Goal: Complete application form: Complete application form

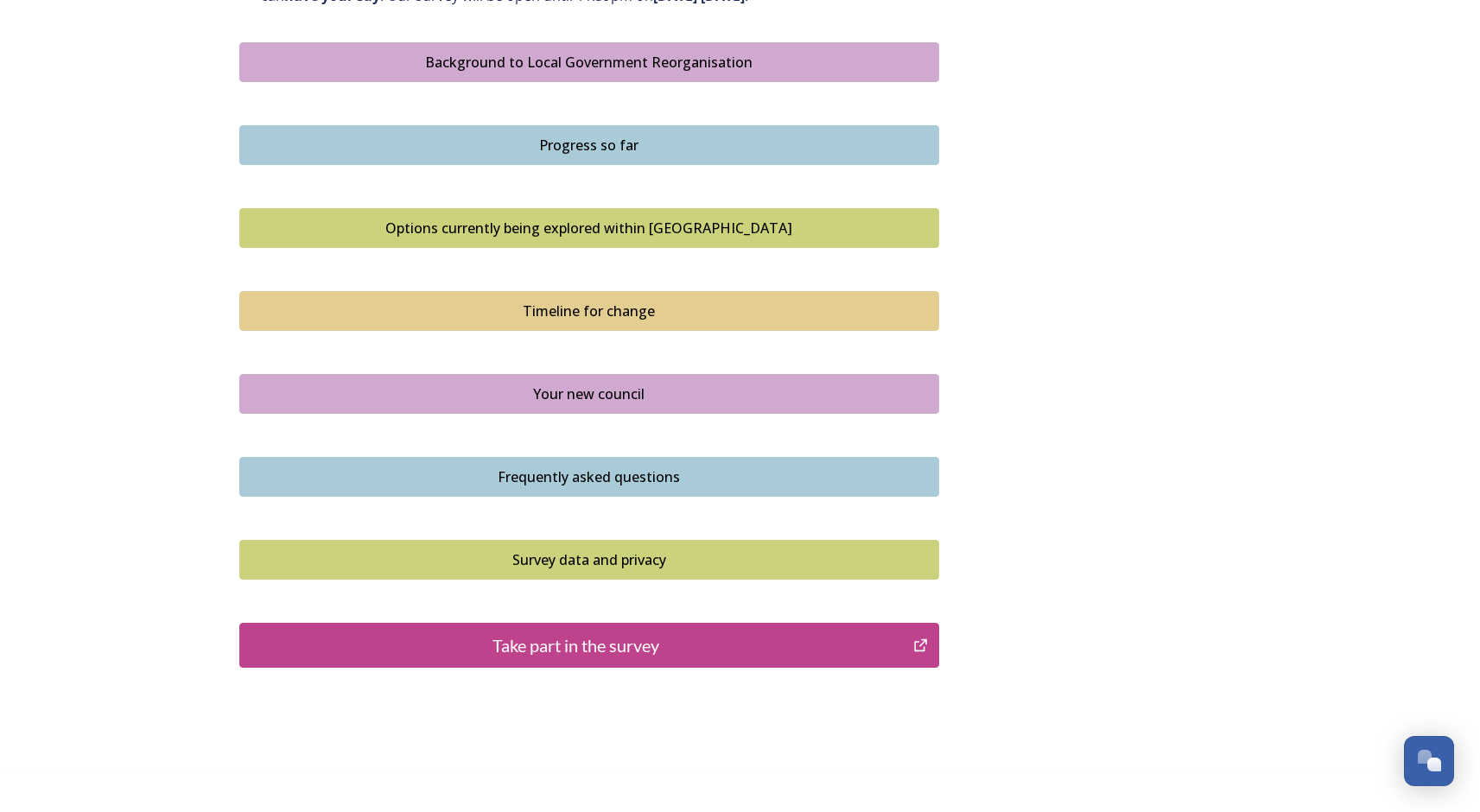
scroll to position [1002, 0]
click at [555, 645] on div "Take part in the survey" at bounding box center [576, 645] width 656 height 26
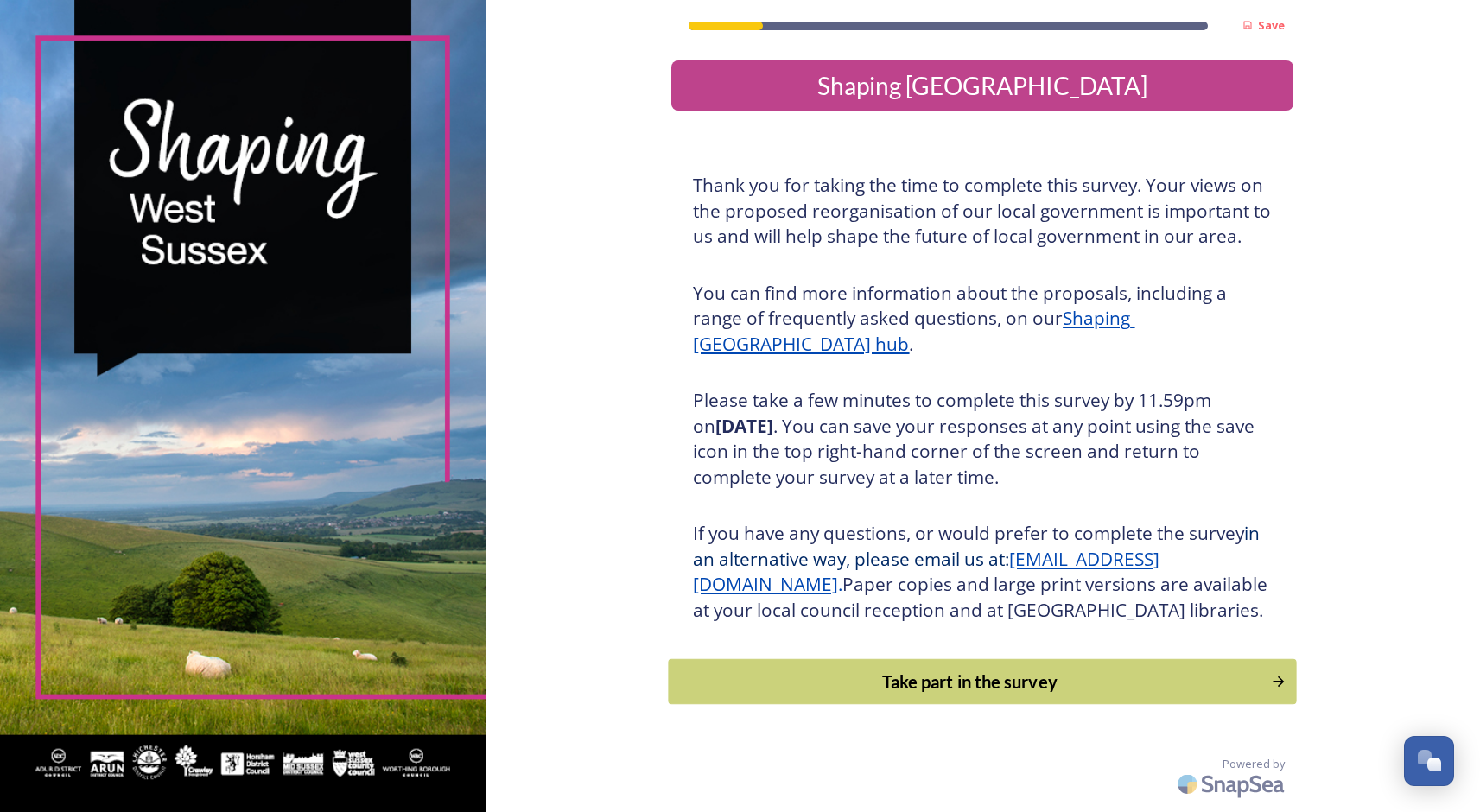
click at [915, 694] on div "Take part in the survey" at bounding box center [970, 681] width 584 height 26
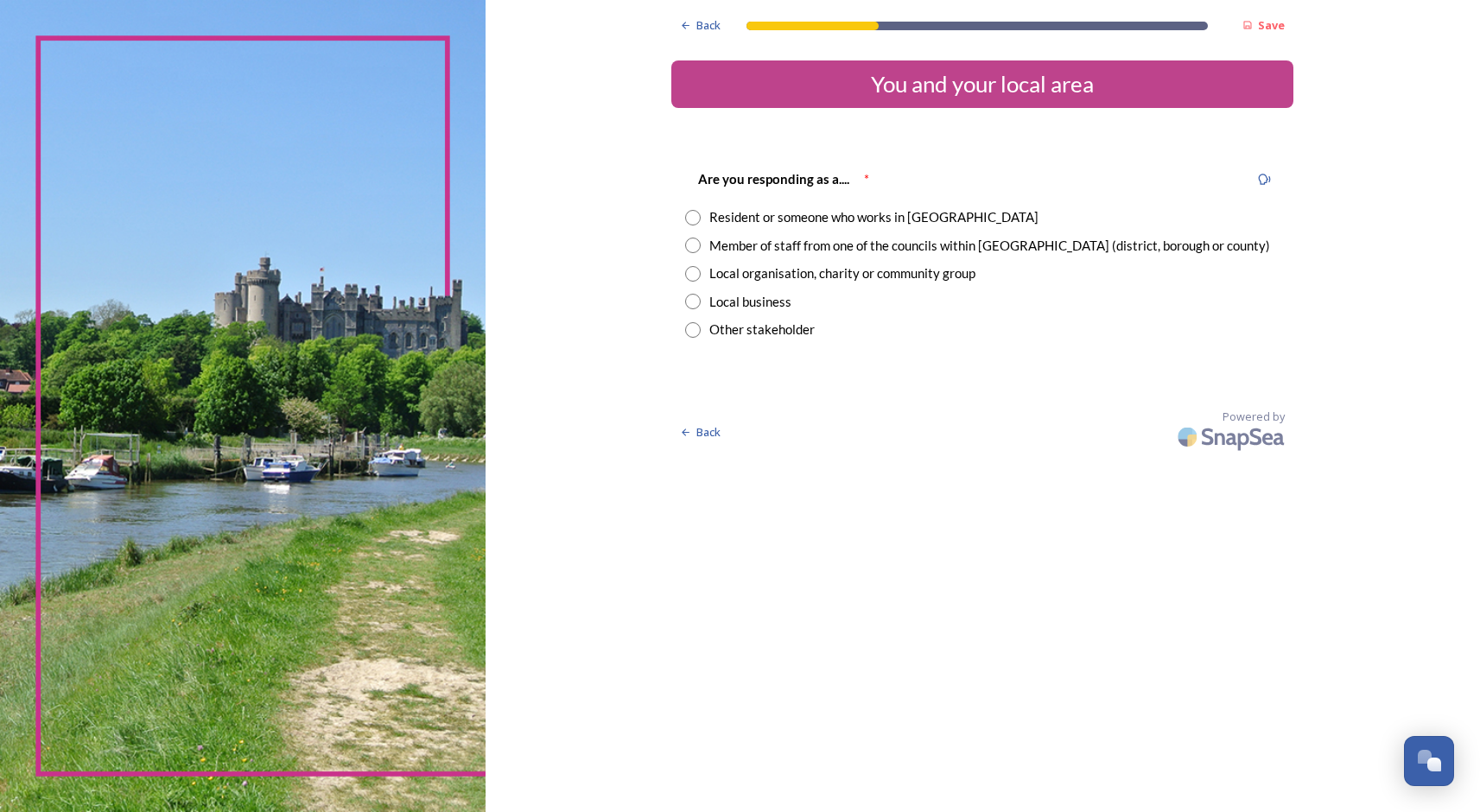
click at [685, 218] on input "radio" at bounding box center [693, 217] width 16 height 16
radio input "true"
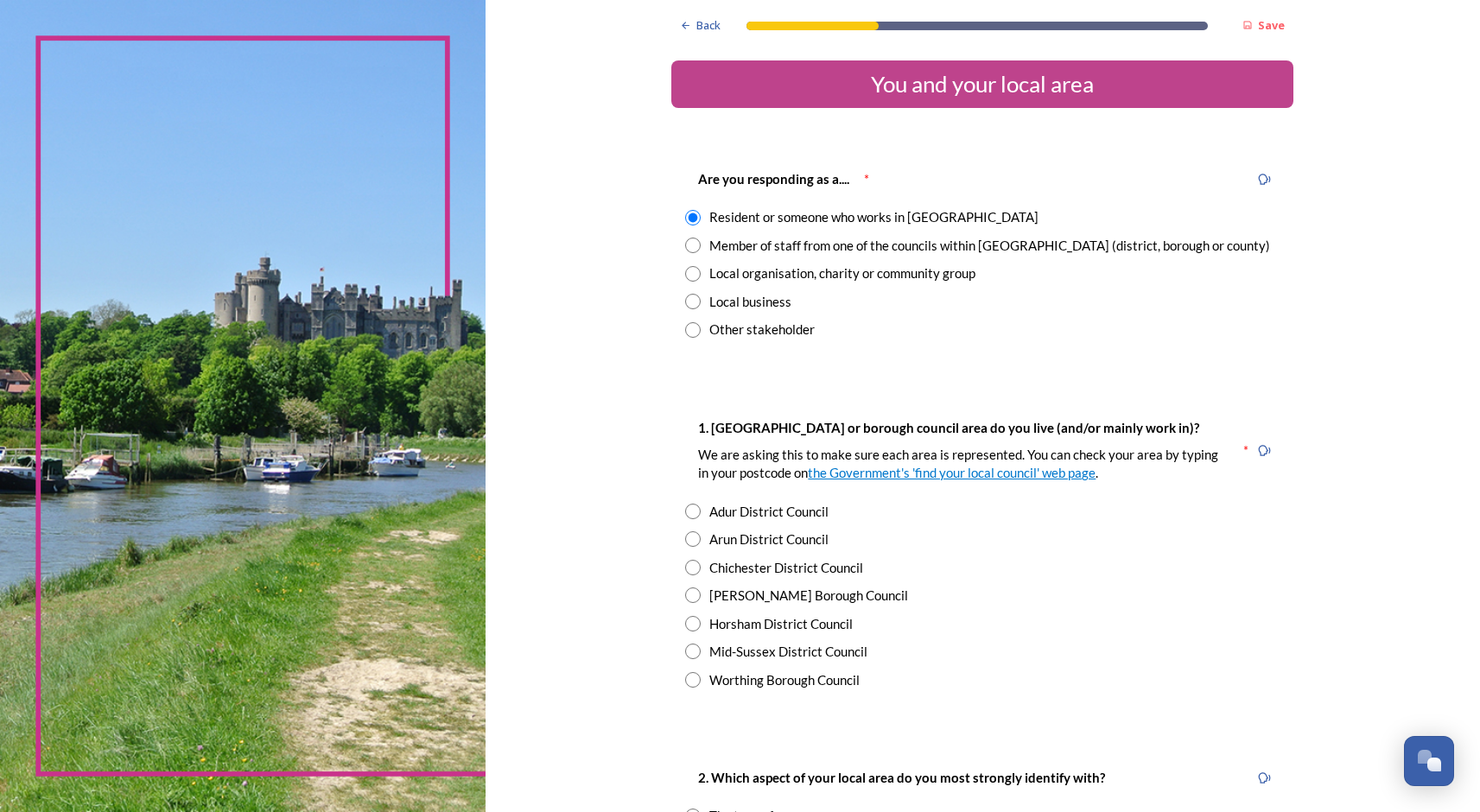
click at [685, 271] on input "radio" at bounding box center [693, 274] width 16 height 16
radio input "true"
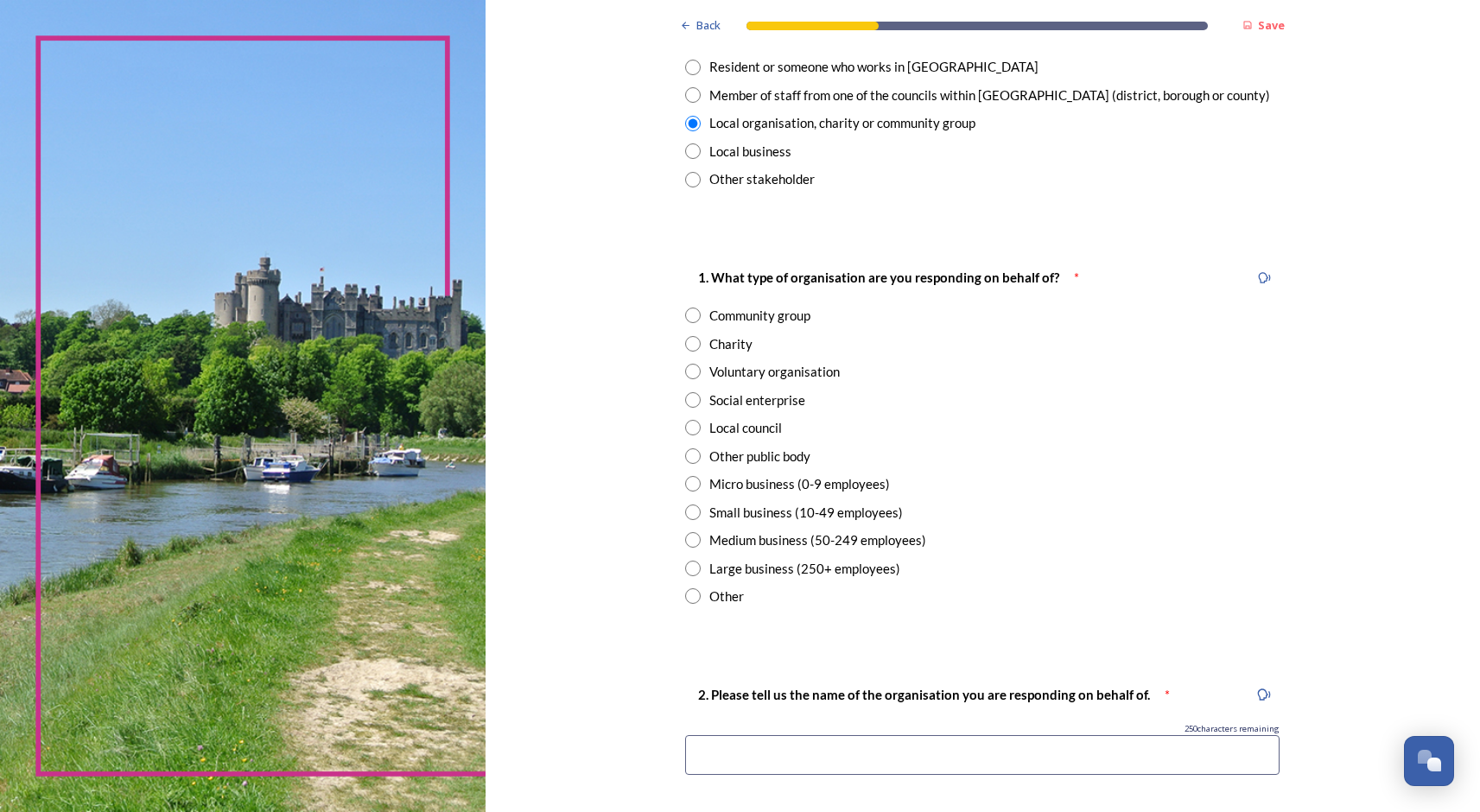
scroll to position [151, 0]
click at [685, 402] on input "radio" at bounding box center [693, 399] width 16 height 16
radio input "true"
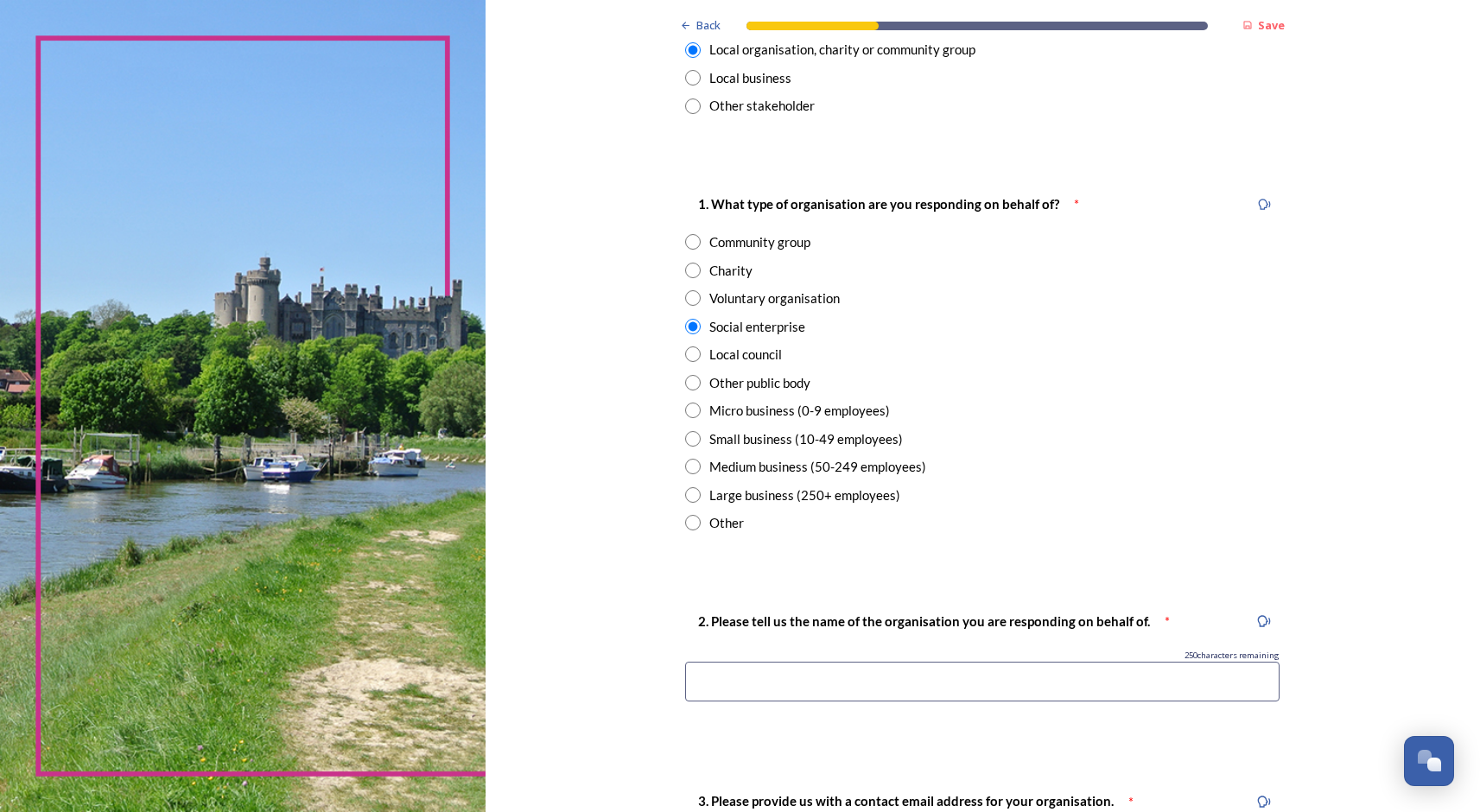
scroll to position [280, 0]
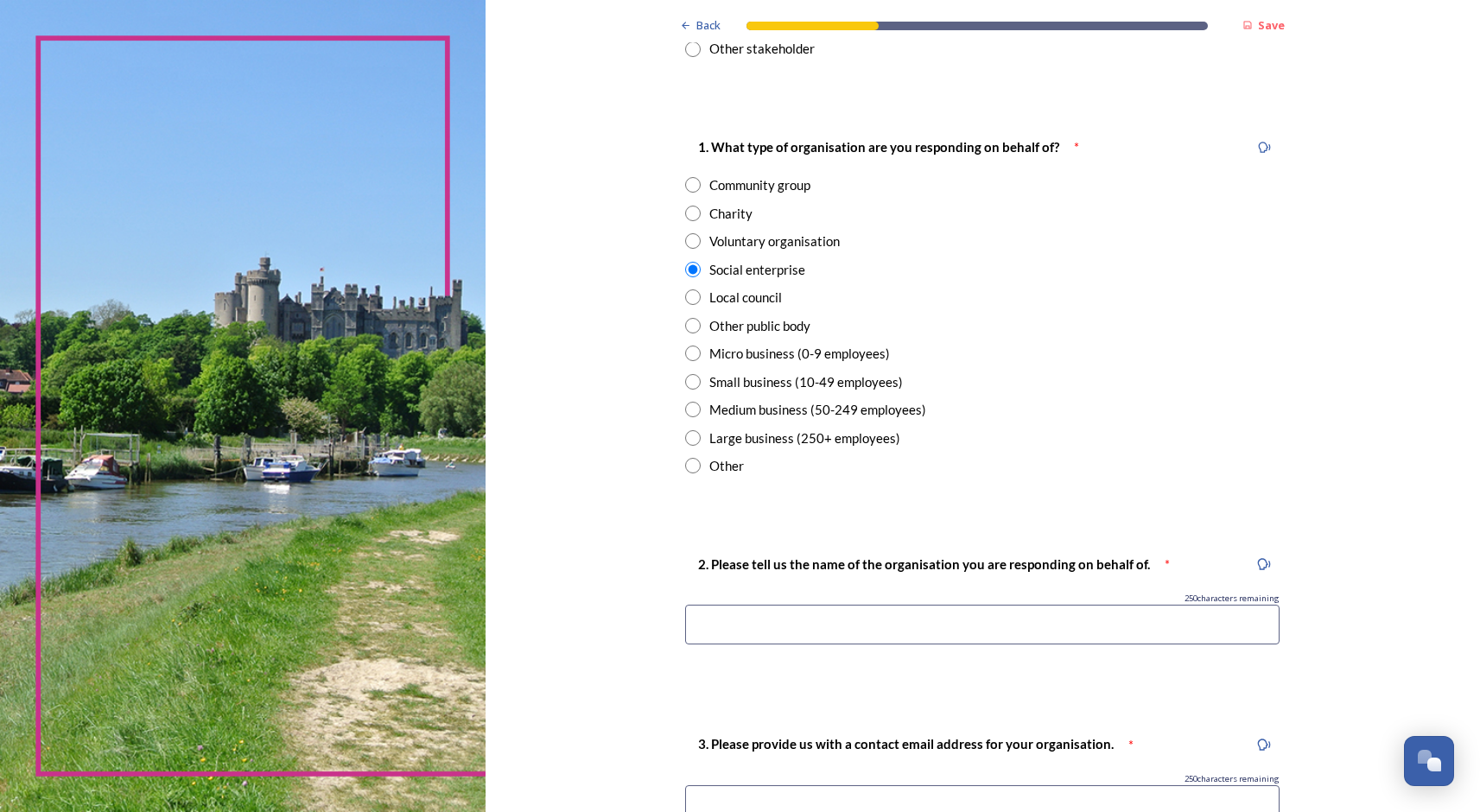
click at [745, 618] on input at bounding box center [982, 624] width 594 height 40
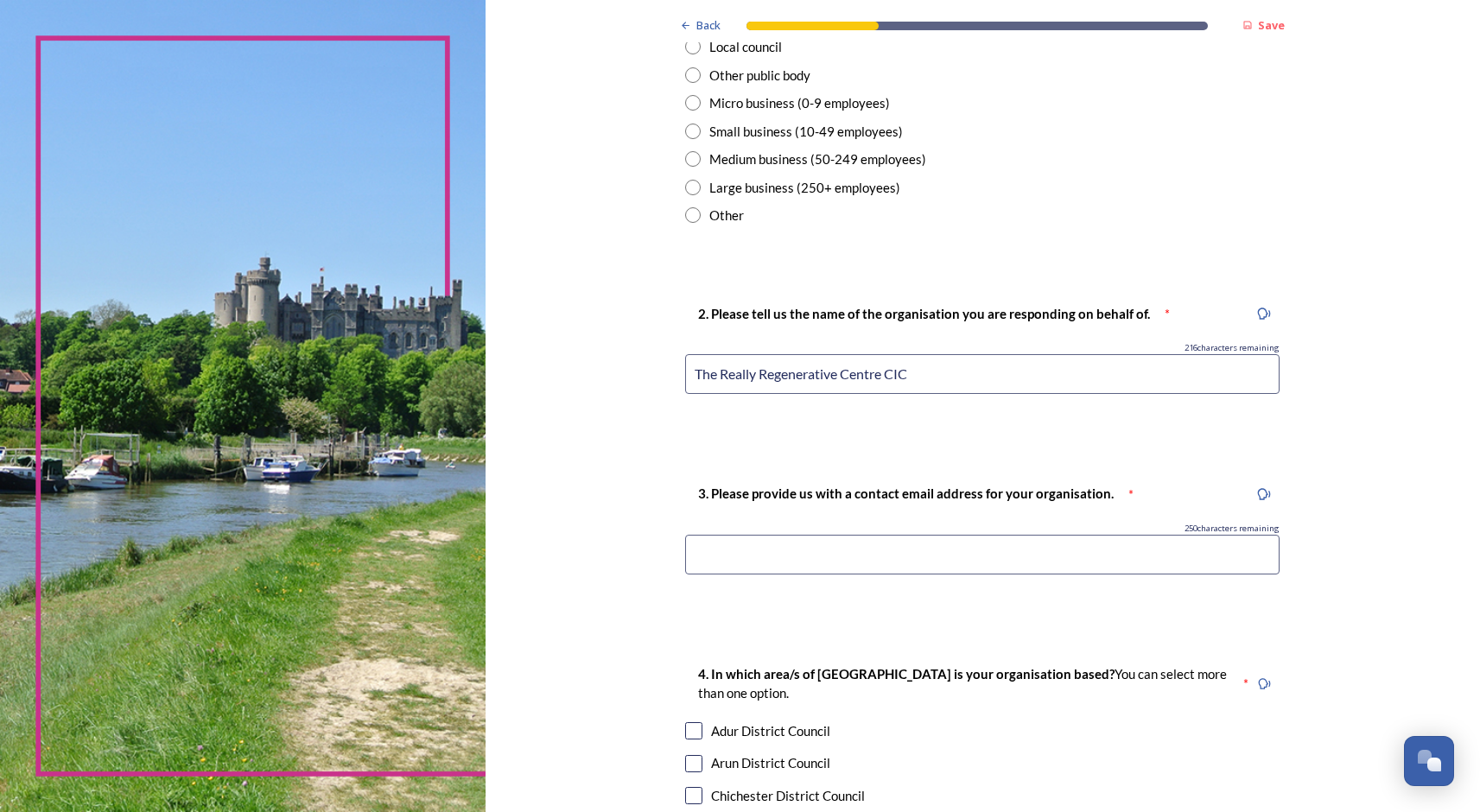
scroll to position [553, 0]
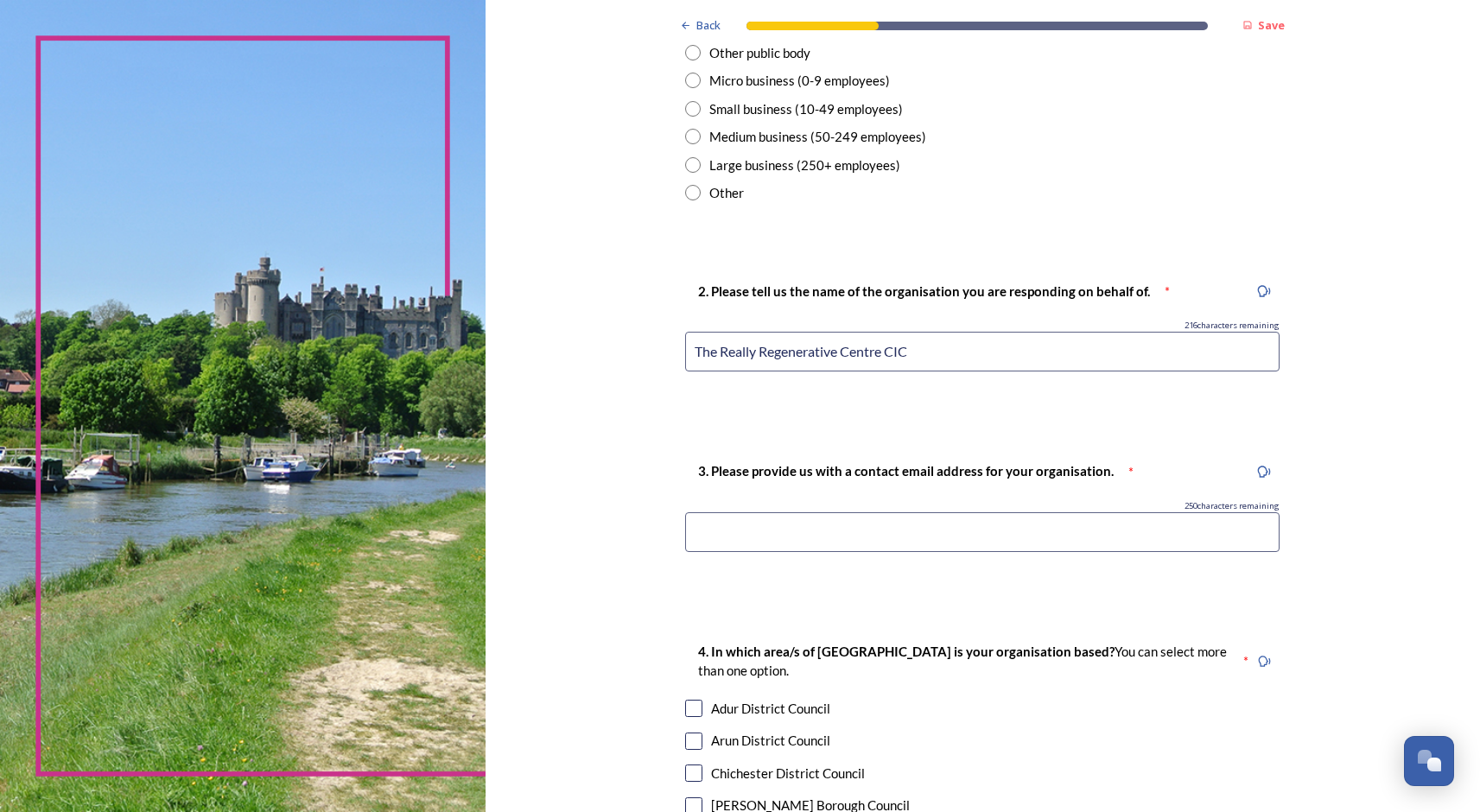
type input "The Really Regenerative Centre CIC"
click at [713, 540] on input at bounding box center [982, 532] width 594 height 40
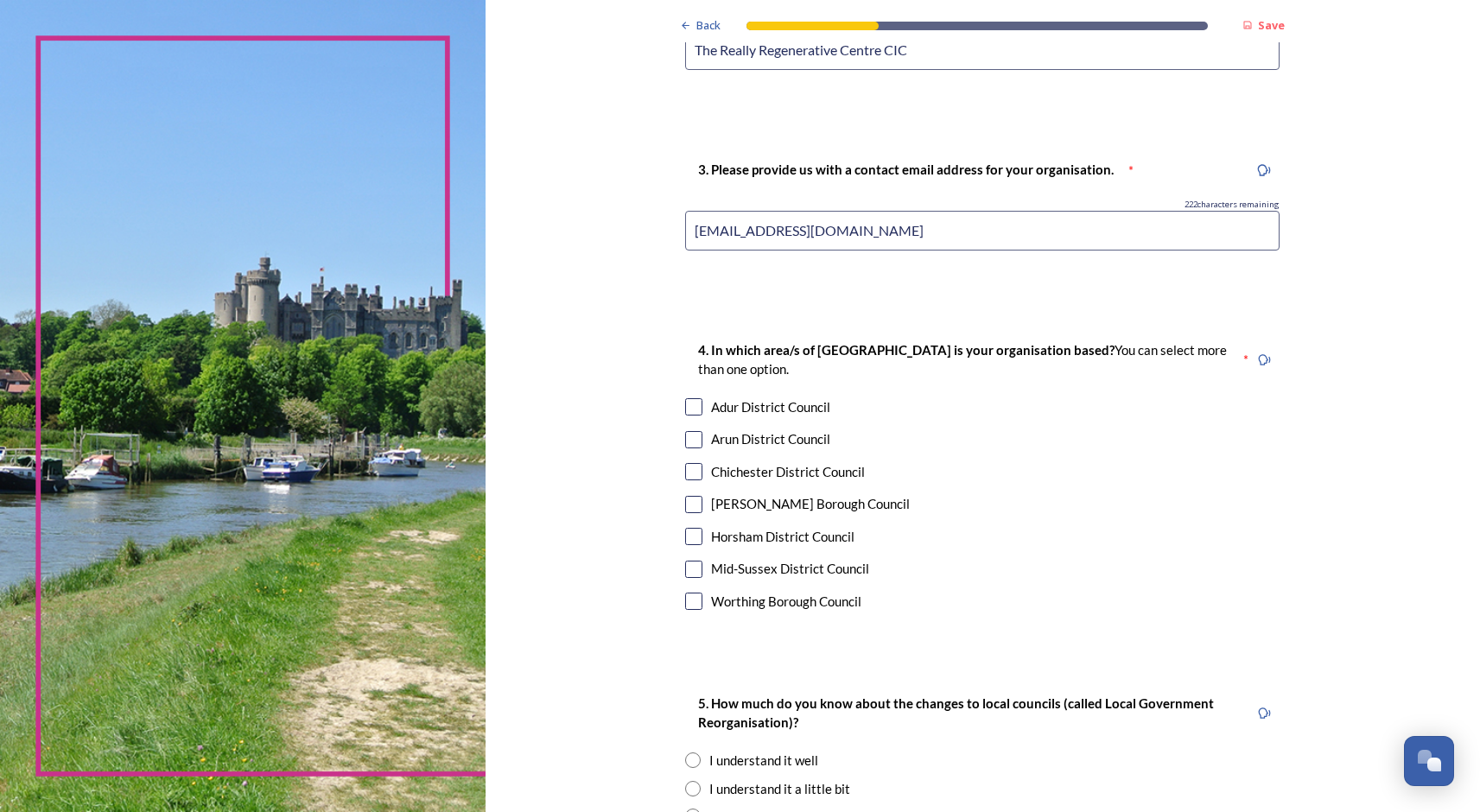
scroll to position [855, 0]
type input "[EMAIL_ADDRESS][DOMAIN_NAME]"
click at [685, 474] on input "checkbox" at bounding box center [694, 470] width 17 height 17
checkbox input "true"
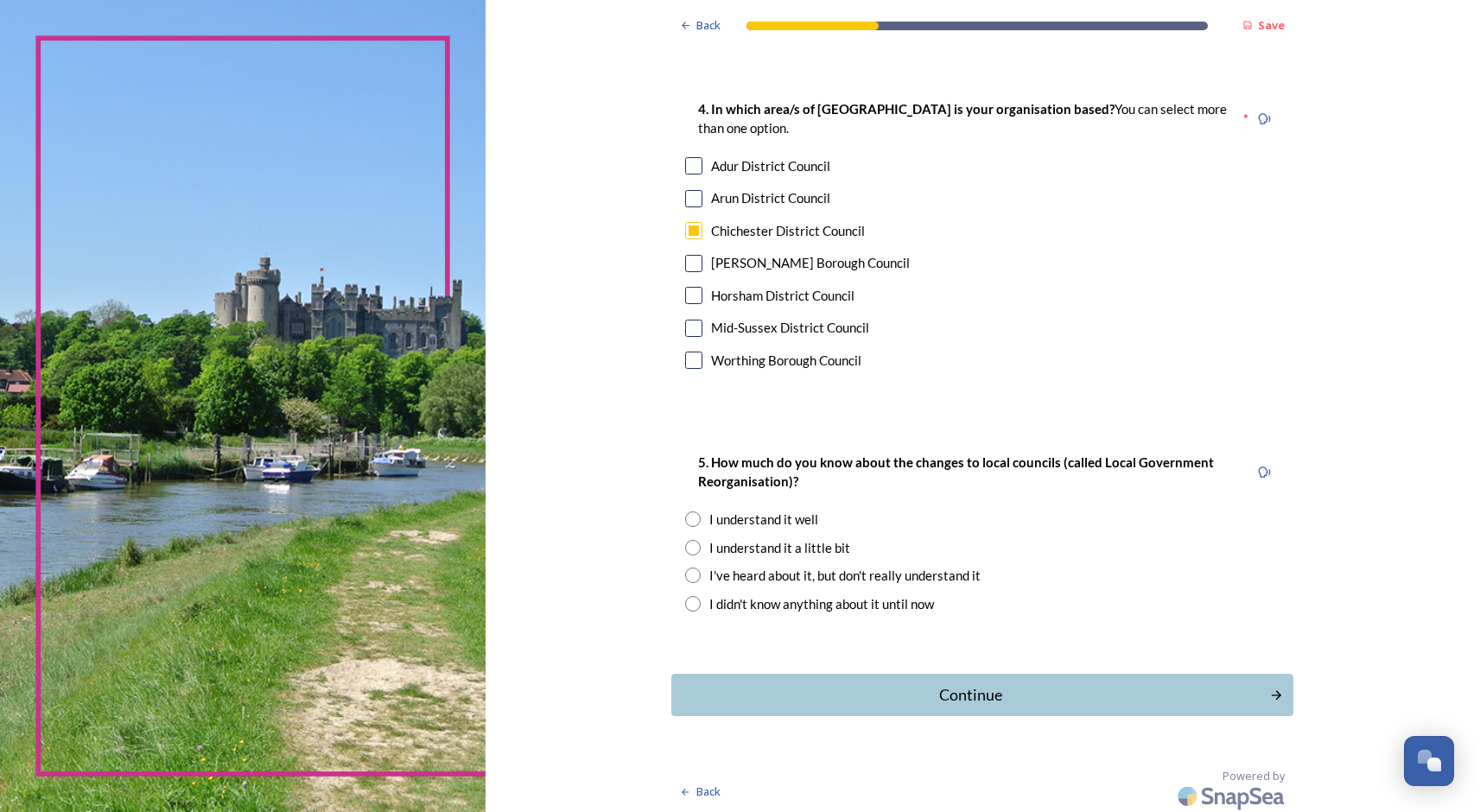
scroll to position [1097, 0]
click at [685, 522] on input "radio" at bounding box center [693, 517] width 16 height 16
radio input "true"
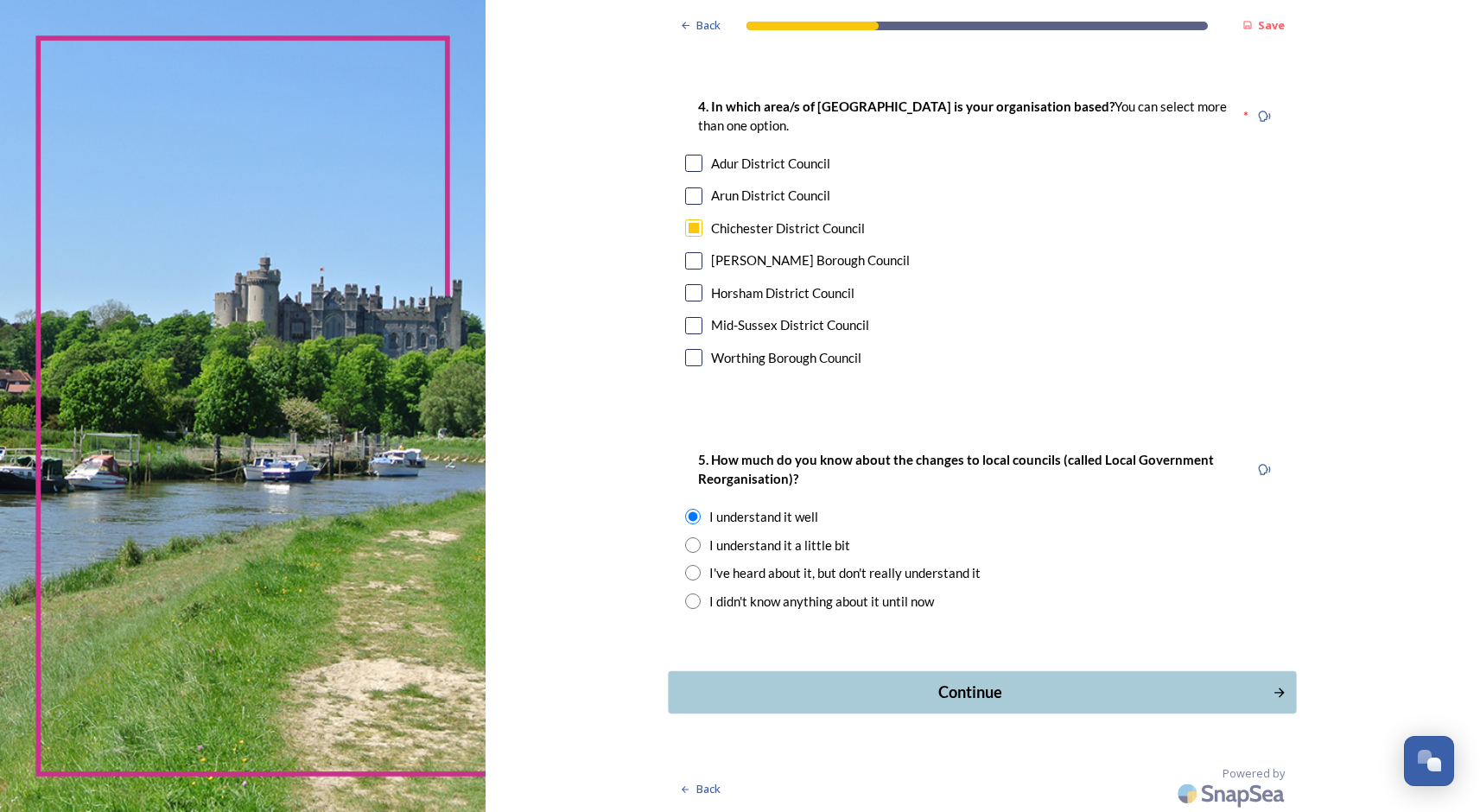
click at [893, 695] on div "Continue" at bounding box center [970, 692] width 585 height 24
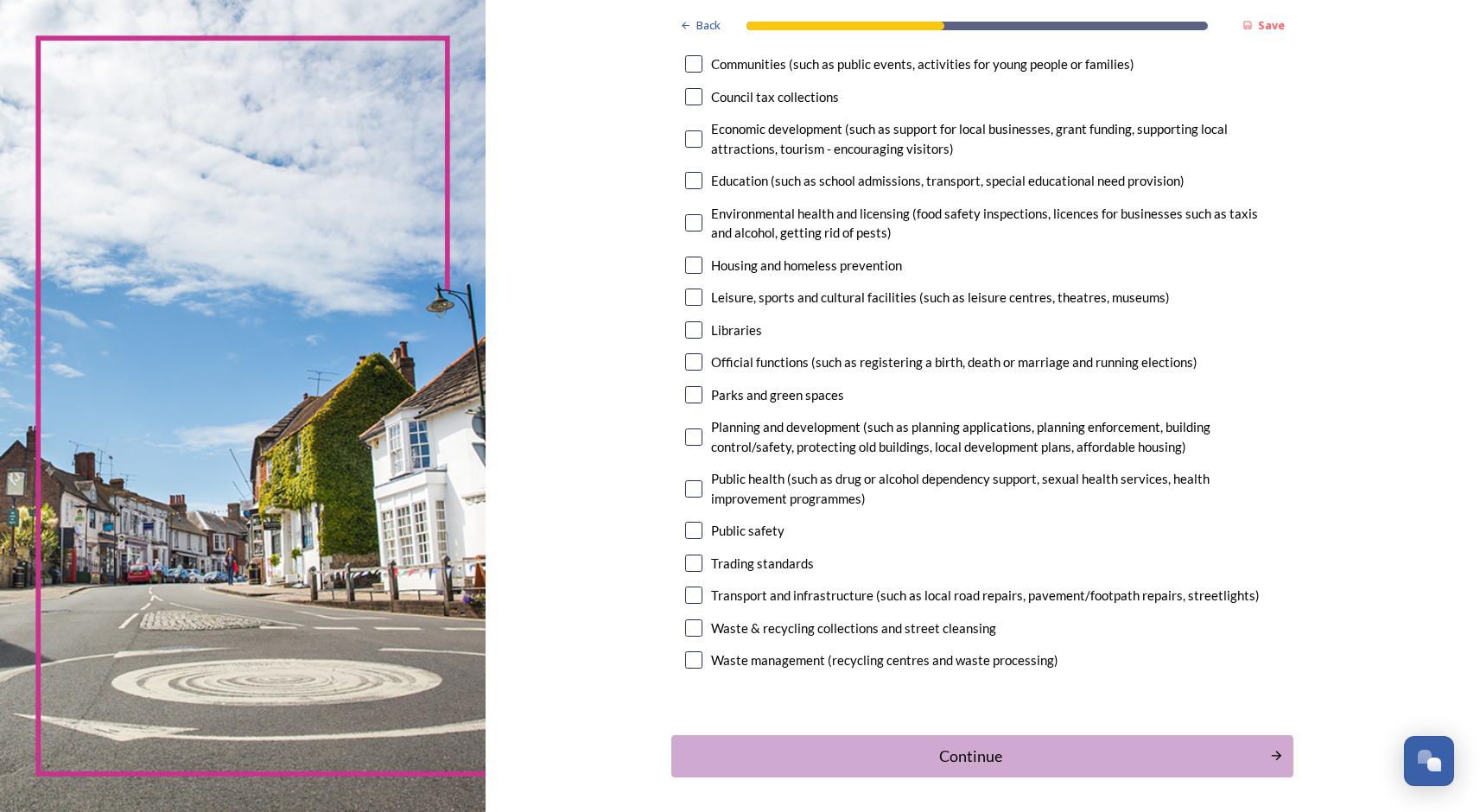
scroll to position [254, 0]
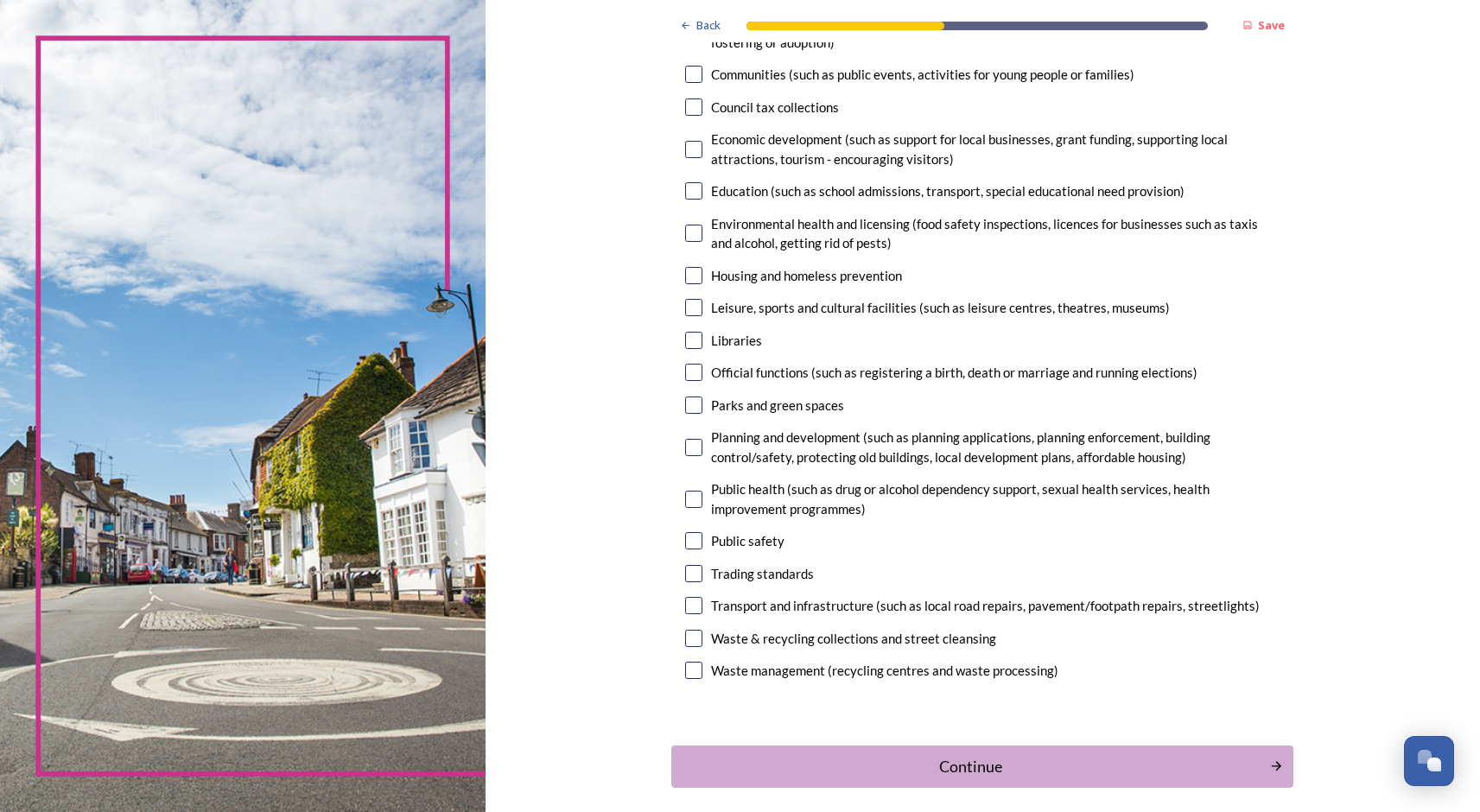
click at [685, 675] on input "checkbox" at bounding box center [694, 670] width 17 height 17
checkbox input "true"
click at [685, 604] on input "checkbox" at bounding box center [694, 605] width 17 height 17
checkbox input "true"
click at [685, 447] on input "checkbox" at bounding box center [694, 447] width 17 height 17
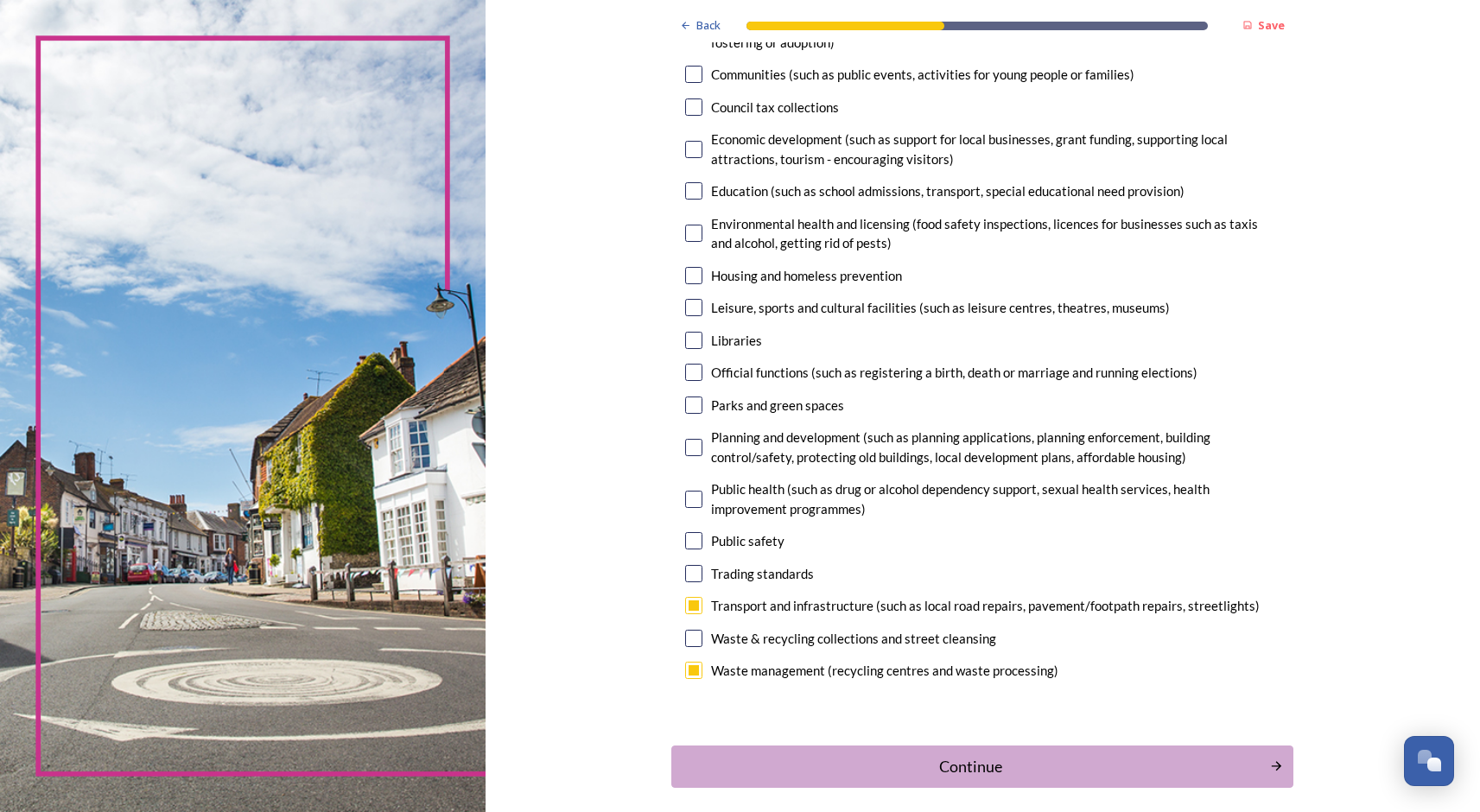
checkbox input "true"
click at [685, 405] on input "checkbox" at bounding box center [694, 405] width 17 height 17
checkbox input "true"
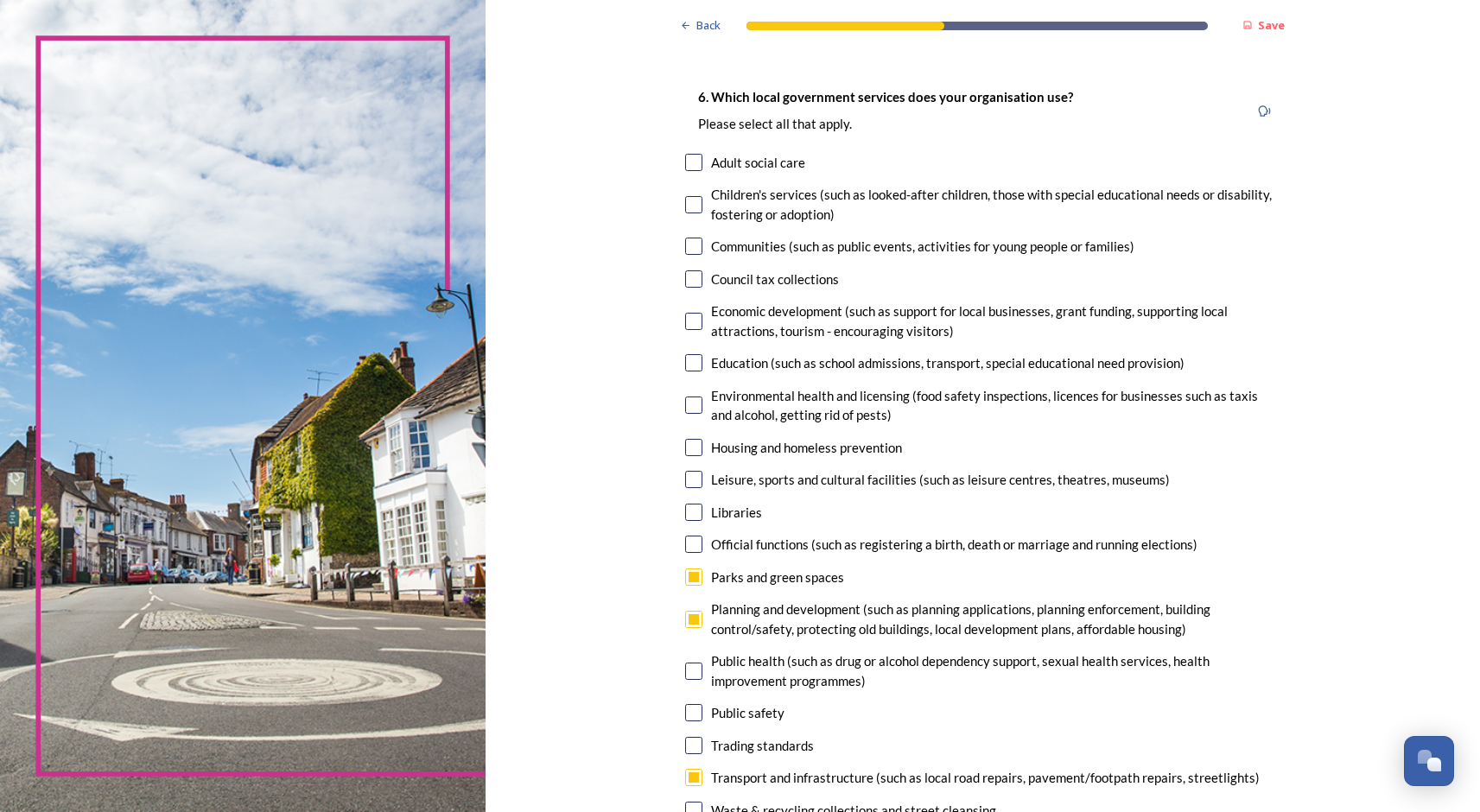
scroll to position [74, 0]
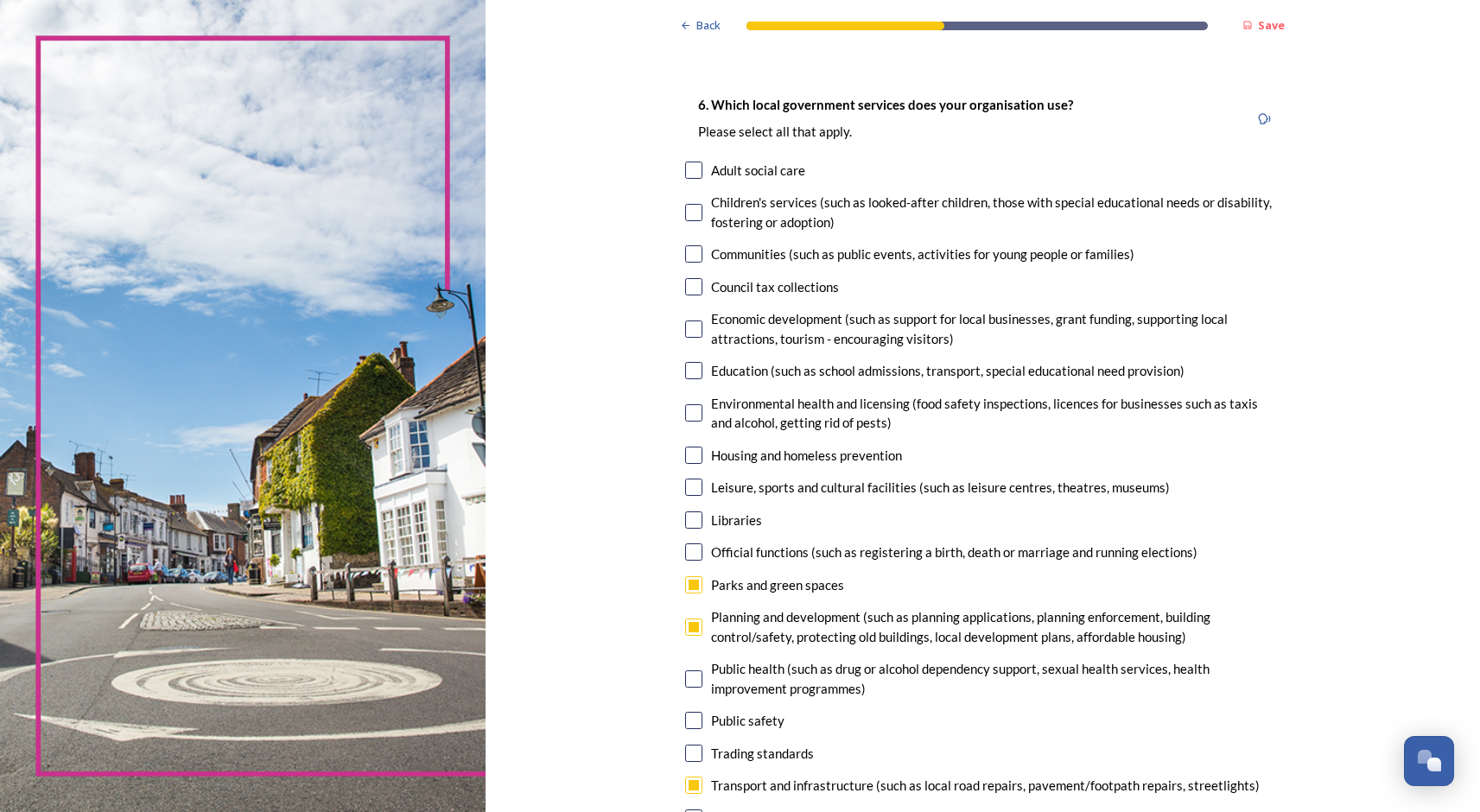
click at [685, 258] on input "checkbox" at bounding box center [694, 254] width 17 height 17
checkbox input "true"
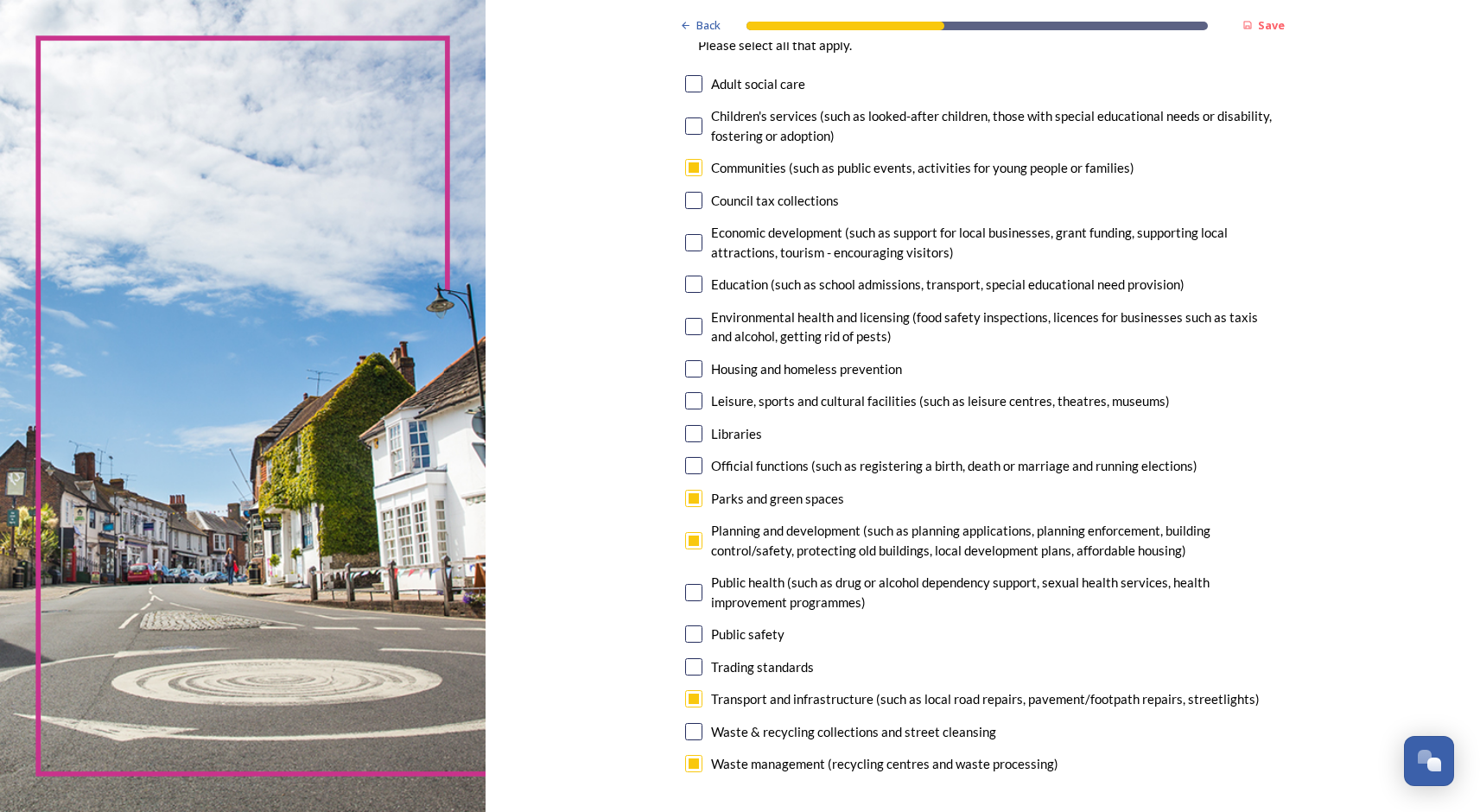
scroll to position [166, 0]
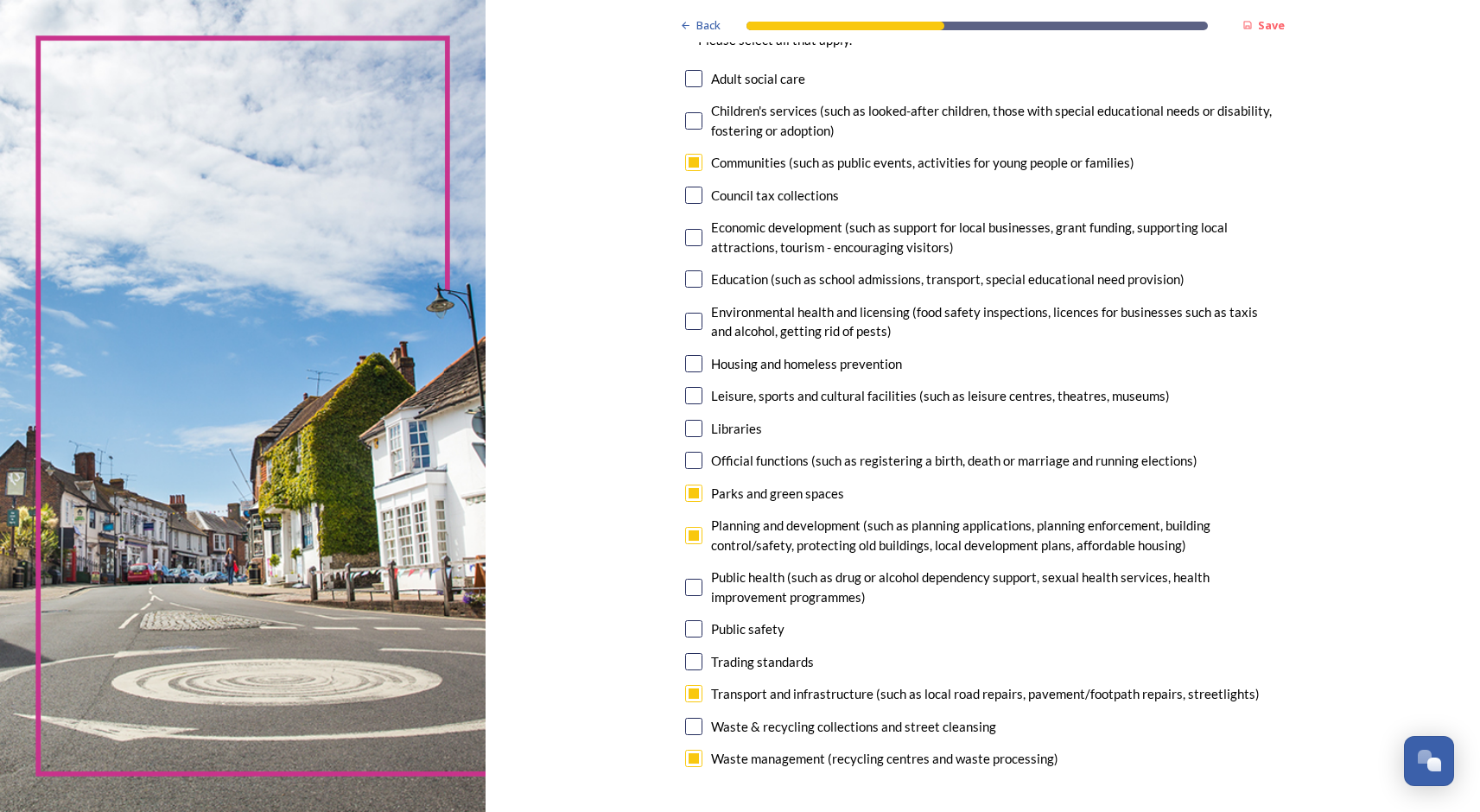
click at [685, 397] on input "checkbox" at bounding box center [694, 395] width 17 height 17
checkbox input "true"
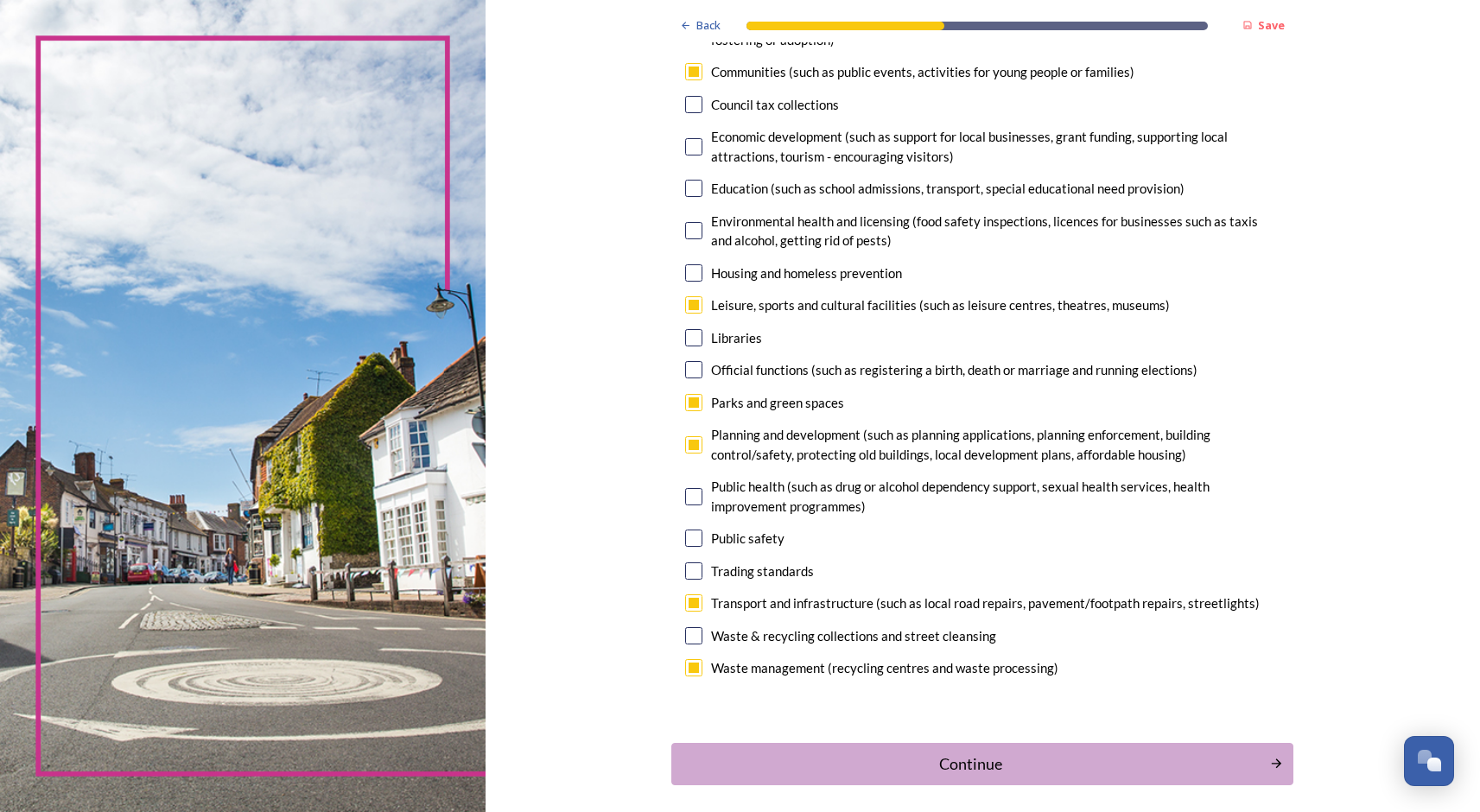
scroll to position [329, 0]
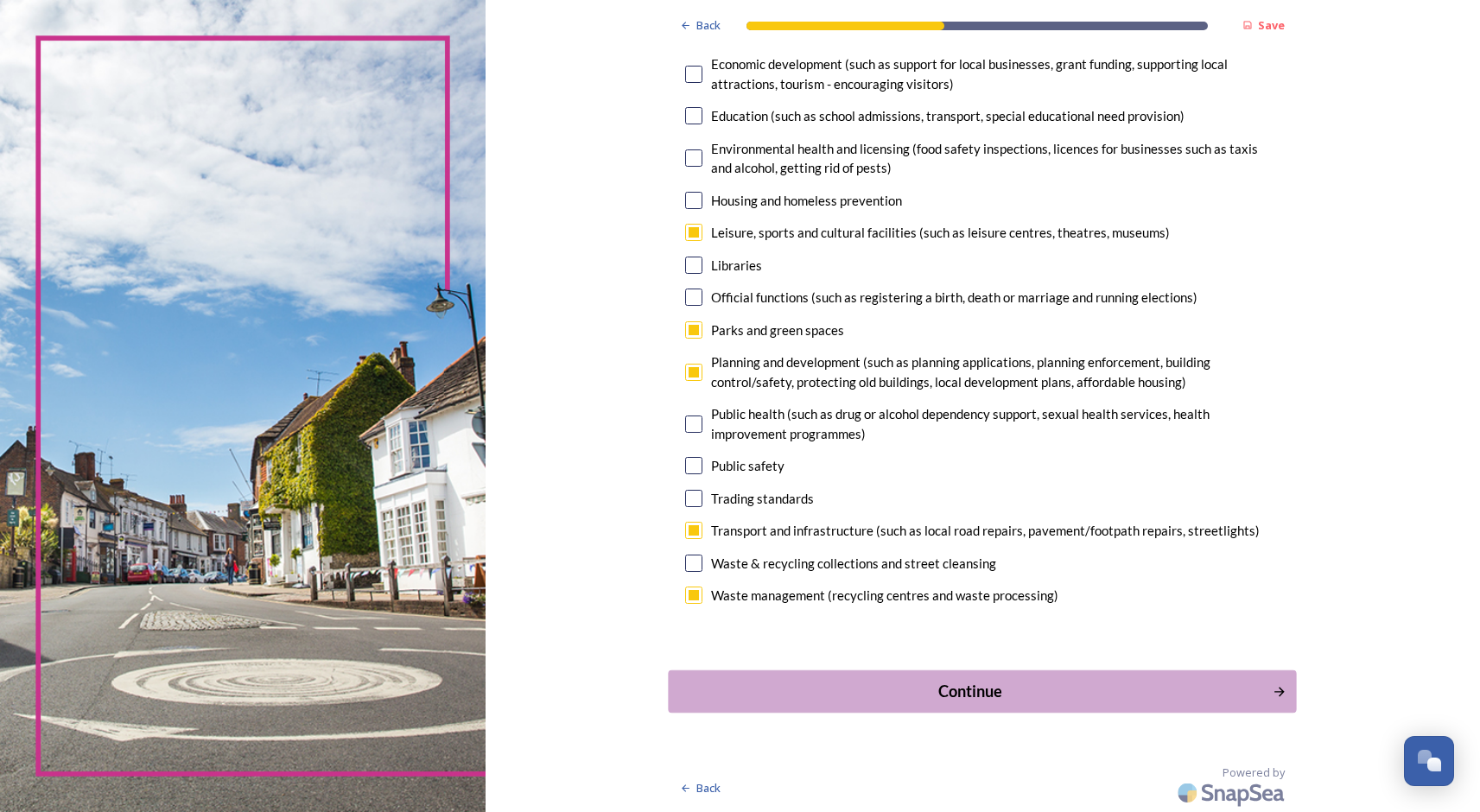
click at [941, 699] on div "Continue" at bounding box center [970, 690] width 585 height 24
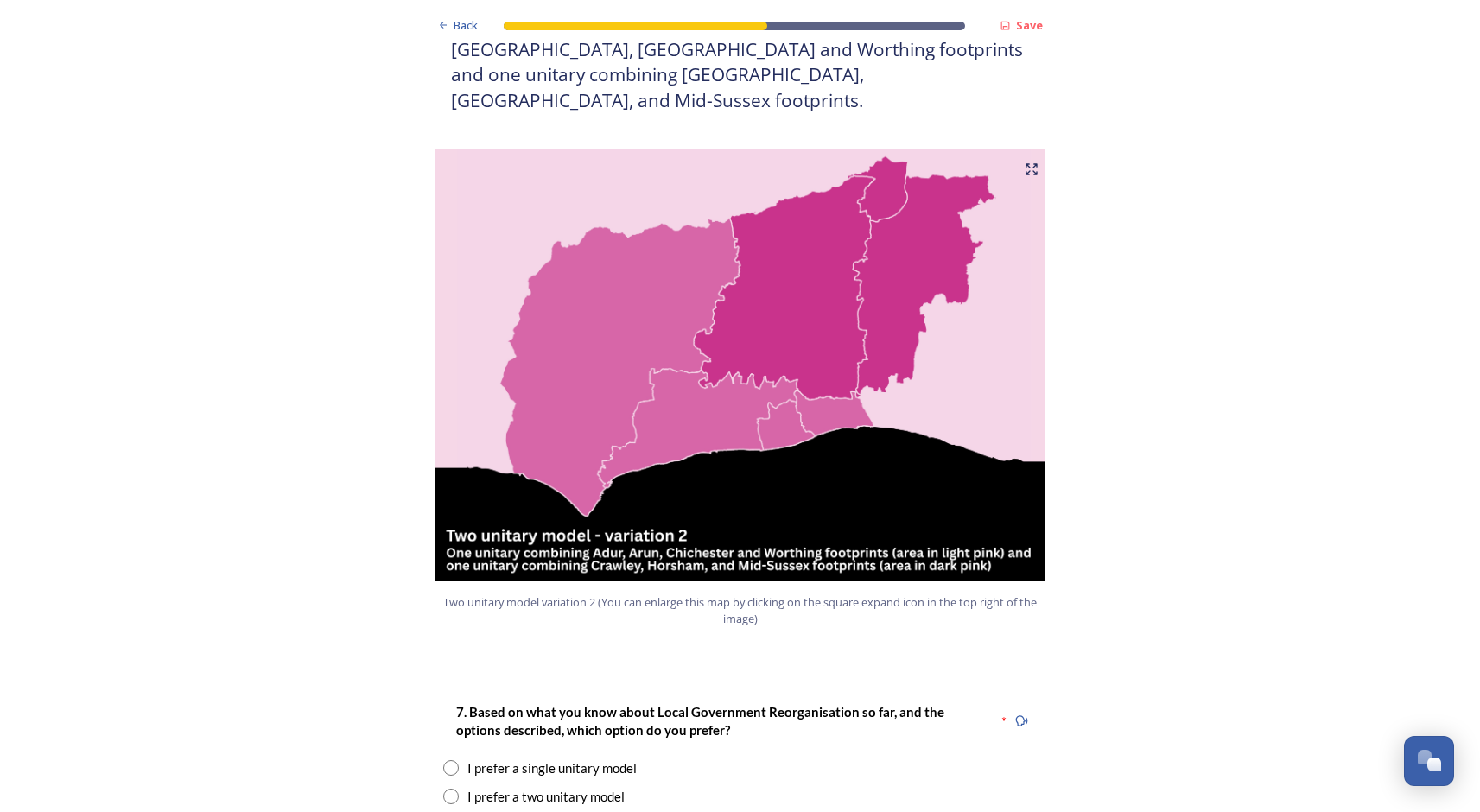
scroll to position [1716, 0]
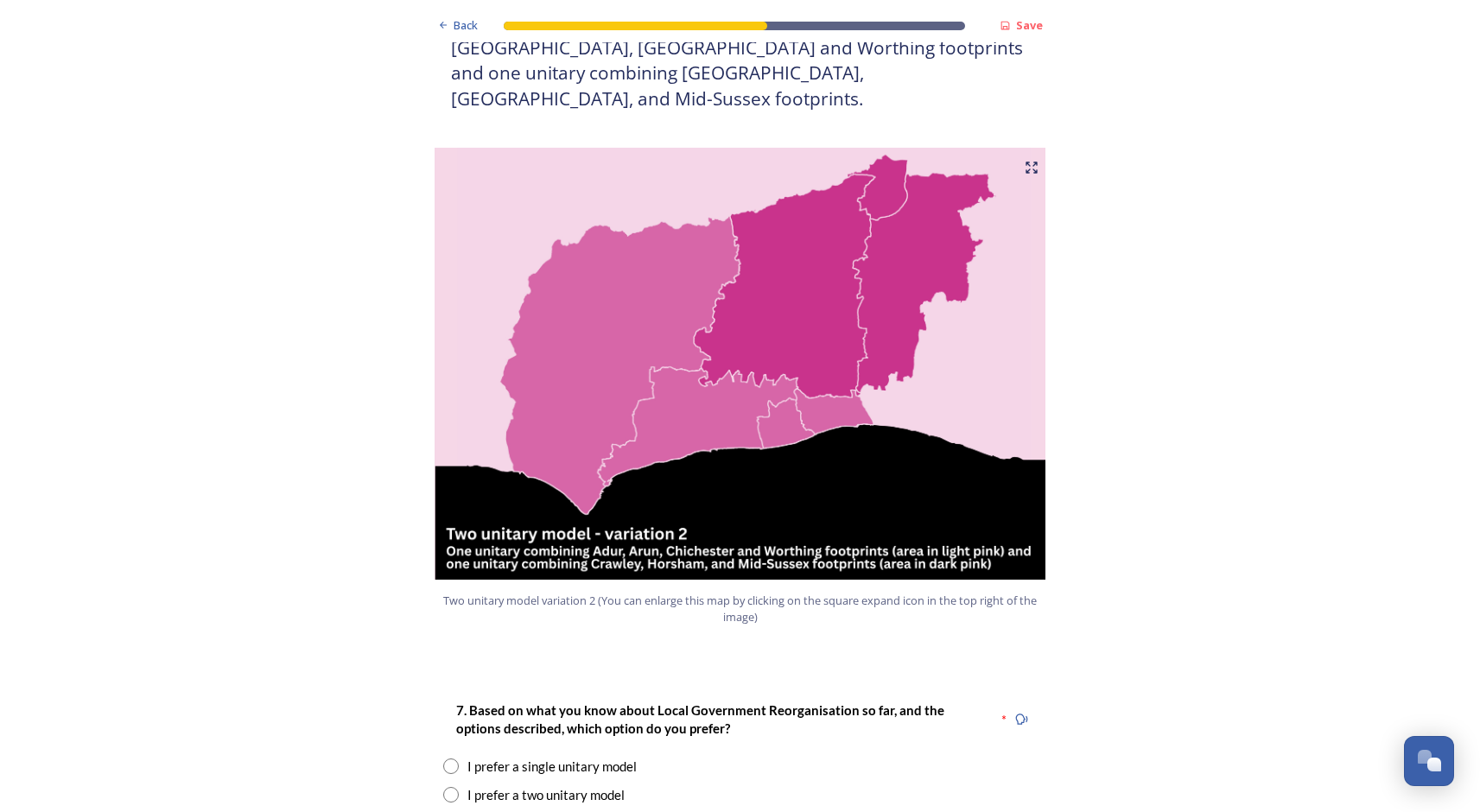
click at [448, 787] on input "radio" at bounding box center [451, 794] width 16 height 16
radio input "true"
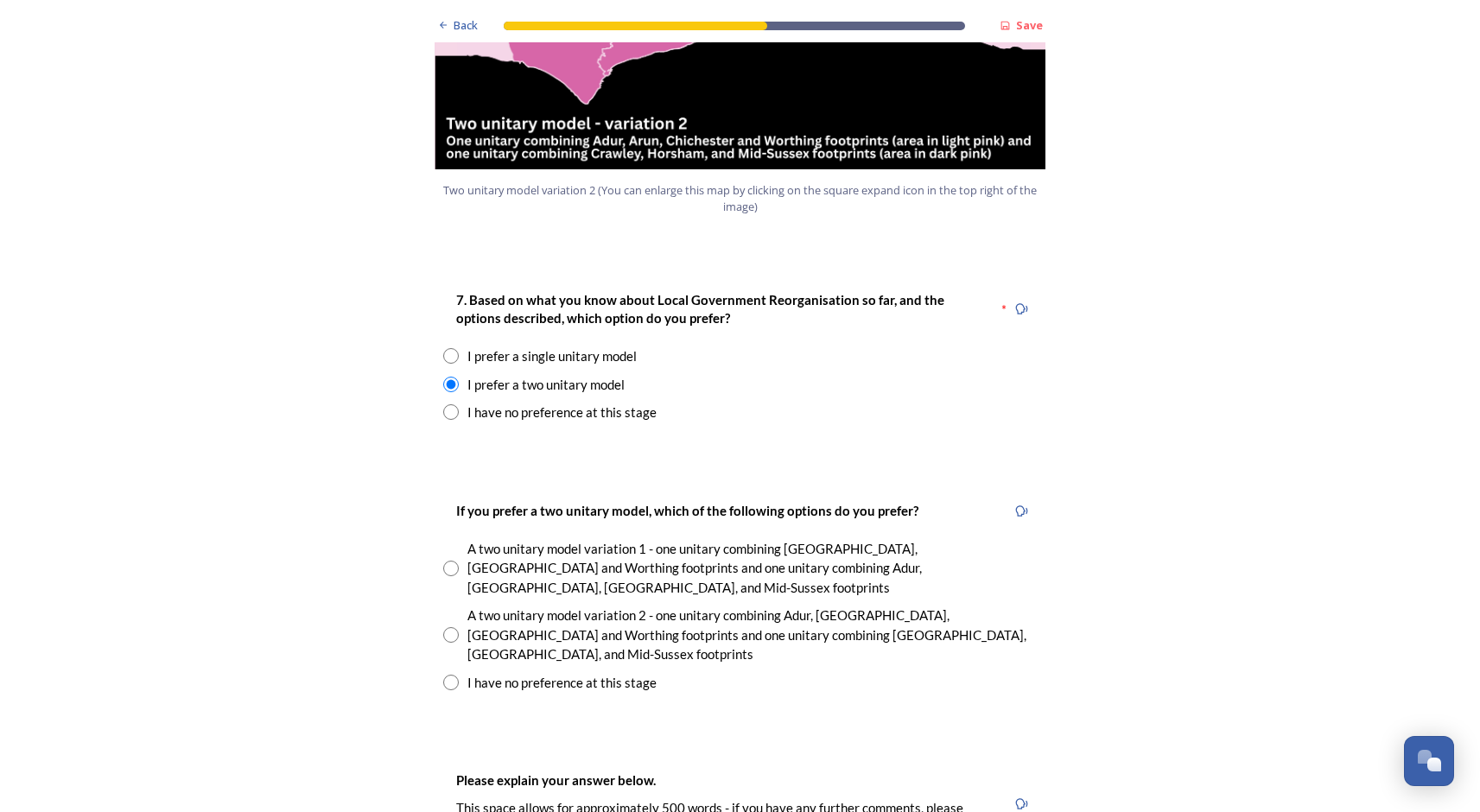
scroll to position [2132, 0]
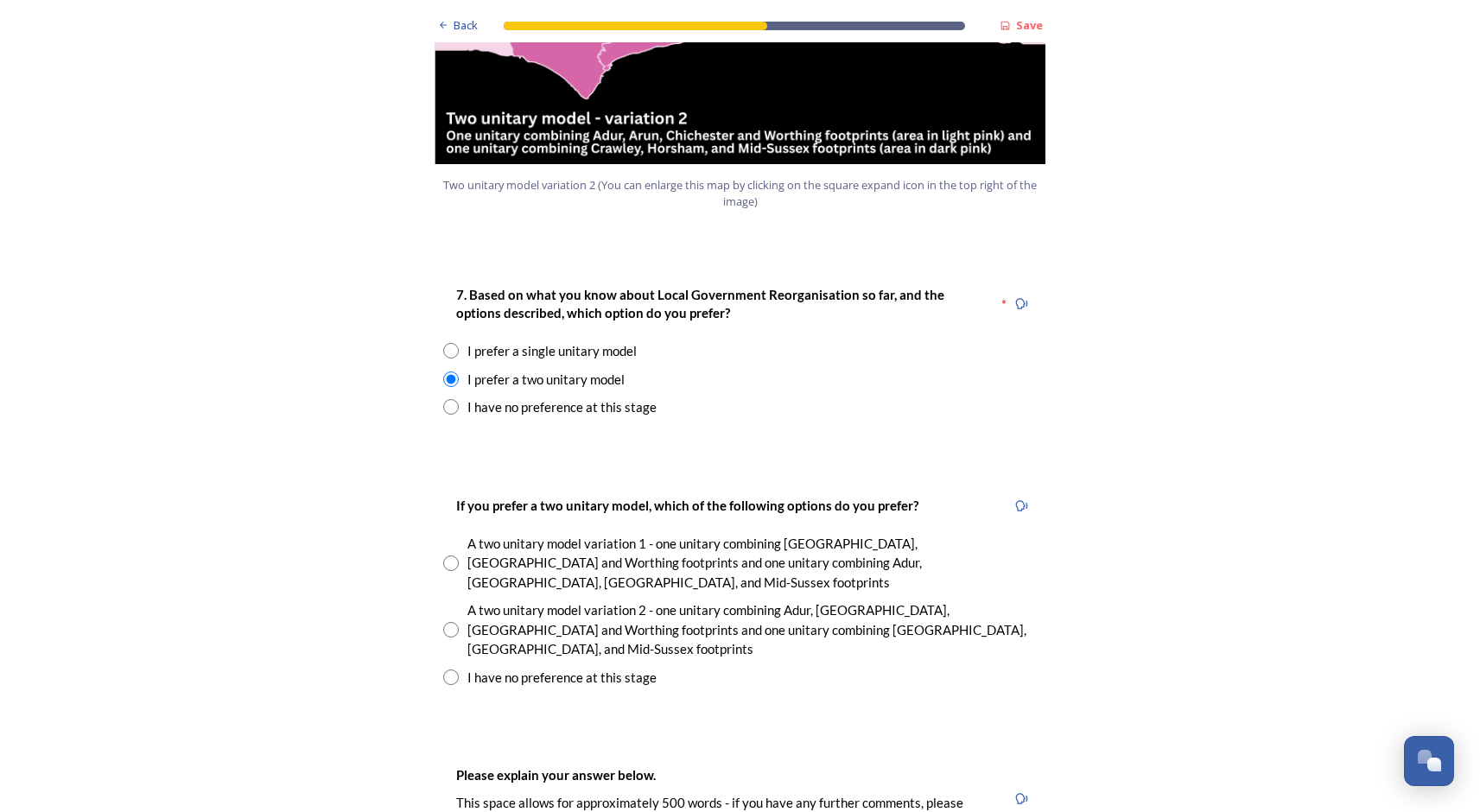
click at [451, 622] on input "radio" at bounding box center [451, 629] width 16 height 16
radio input "true"
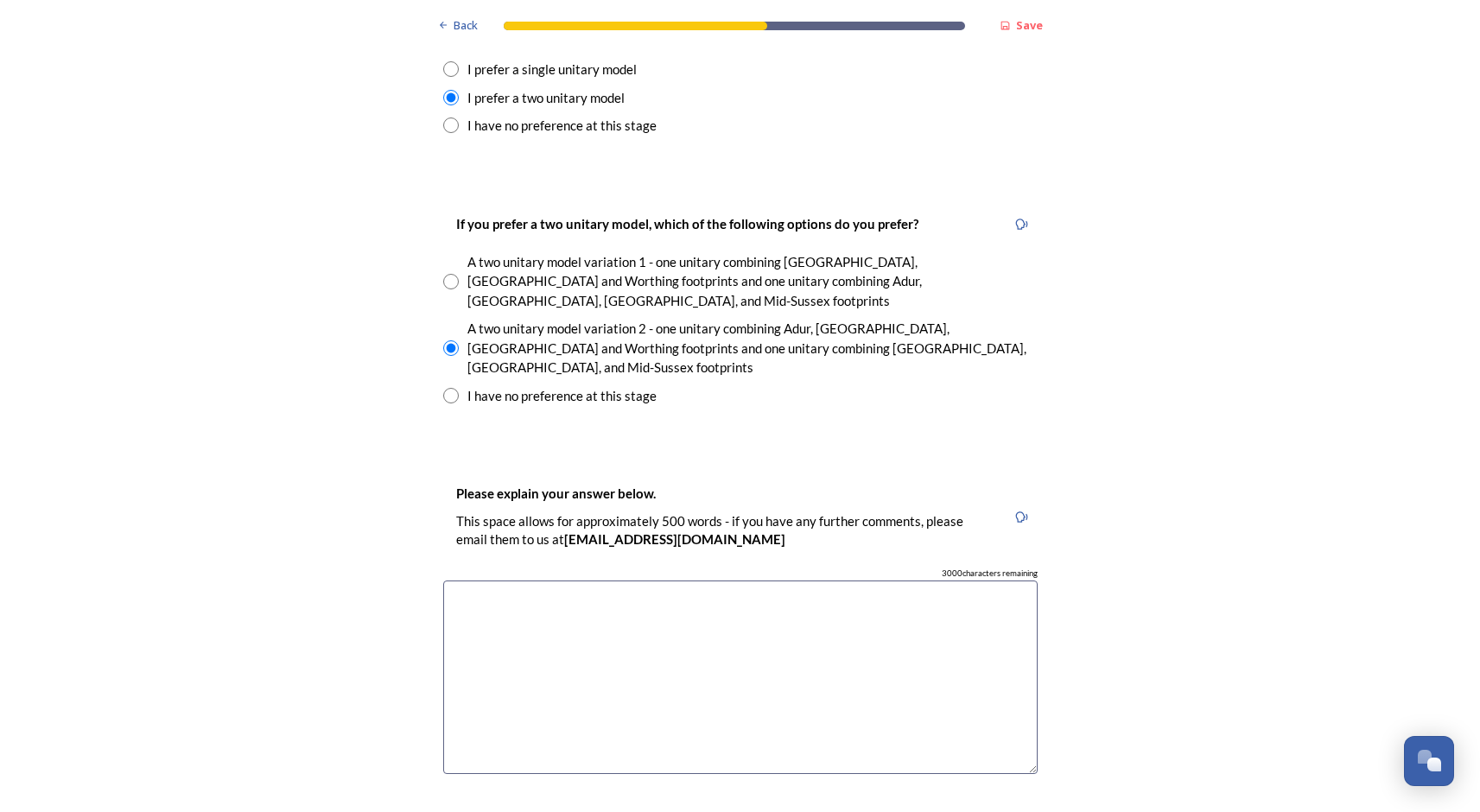
scroll to position [2414, 0]
click at [501, 580] on textarea at bounding box center [740, 677] width 594 height 194
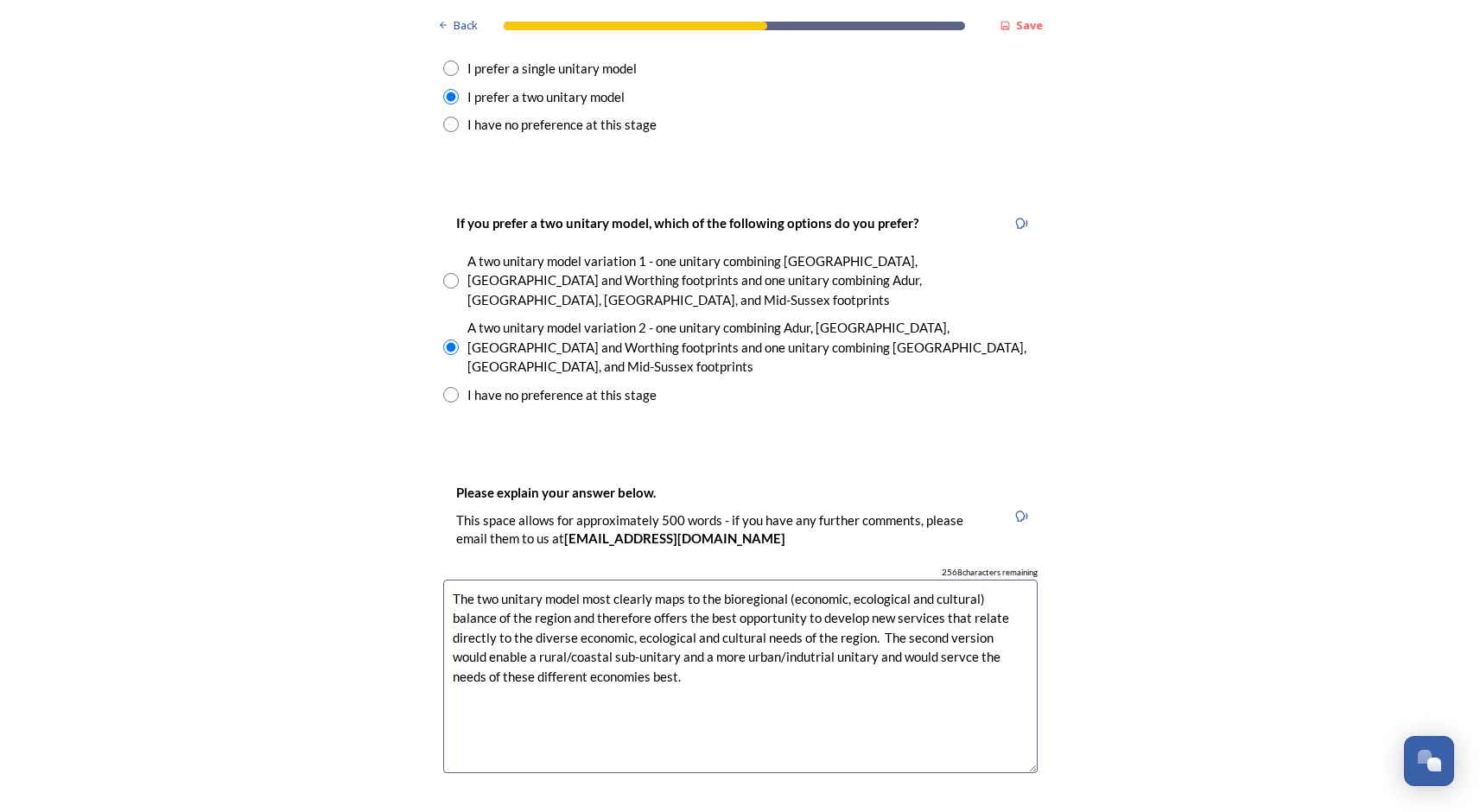
click at [883, 580] on textarea "The two unitary model most clearly maps to the bioregional (economic, ecologica…" at bounding box center [740, 677] width 594 height 194
click at [850, 580] on textarea "The two unitary model most clearly maps to the bioregional (economic, ecologica…" at bounding box center [740, 677] width 594 height 194
click at [646, 597] on textarea "The two unitary model most clearly maps to the bioregional (economic, ecologica…" at bounding box center [740, 677] width 594 height 194
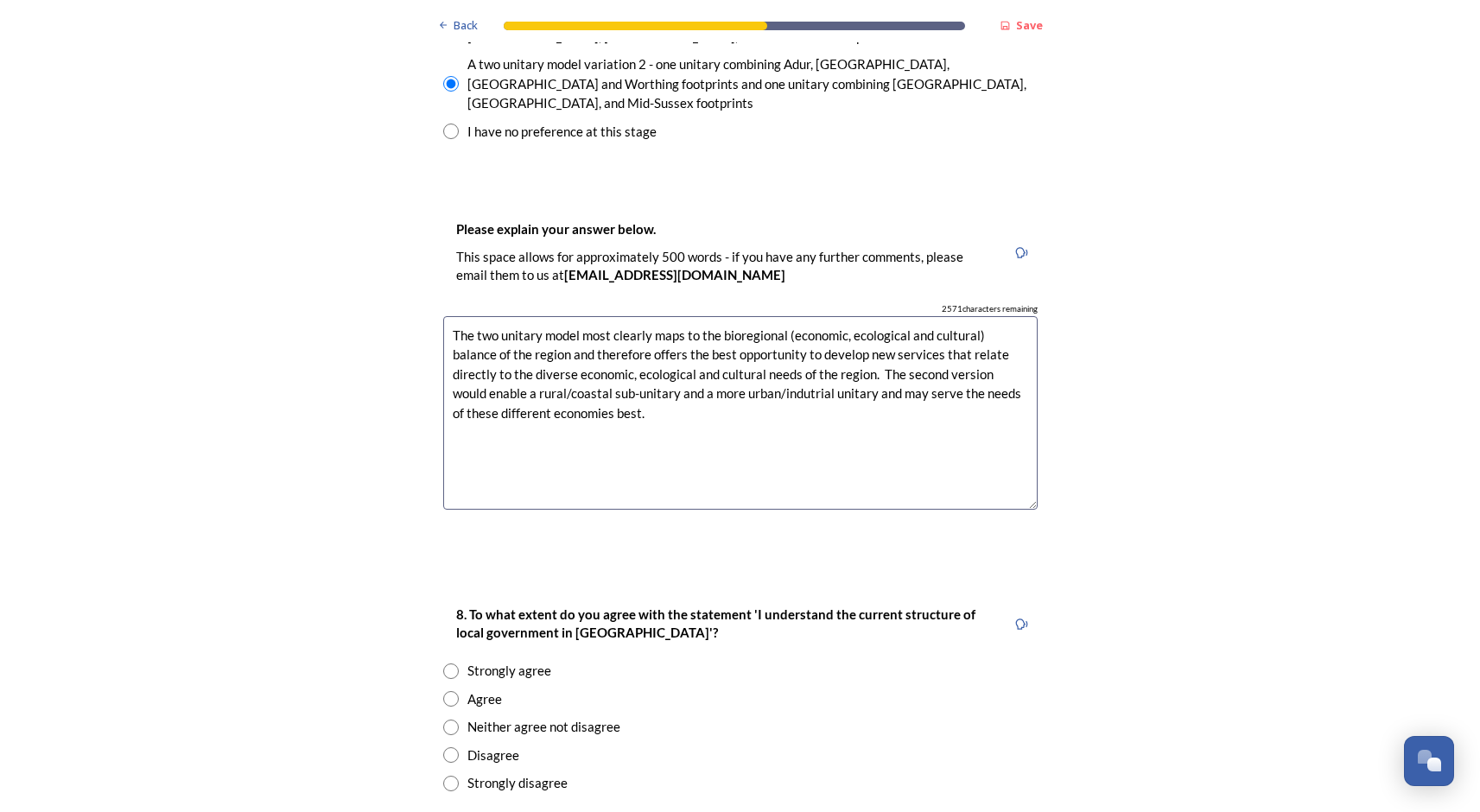
scroll to position [2679, 0]
type textarea "The two unitary model most clearly maps to the bioregional (economic, ecologica…"
click at [455, 690] on input "radio" at bounding box center [451, 697] width 16 height 16
radio input "true"
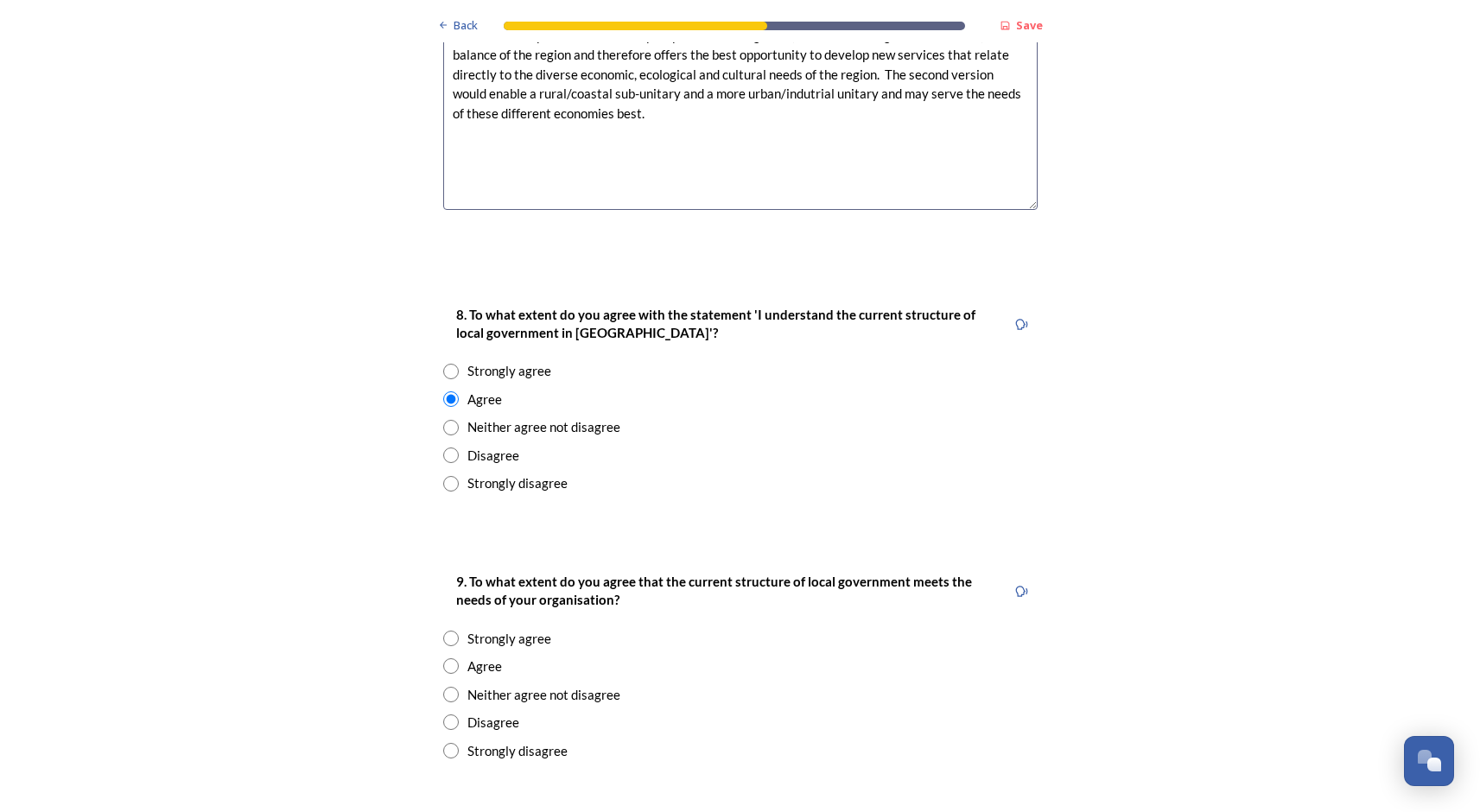
scroll to position [2979, 0]
click at [455, 685] on input "radio" at bounding box center [451, 693] width 16 height 16
radio input "true"
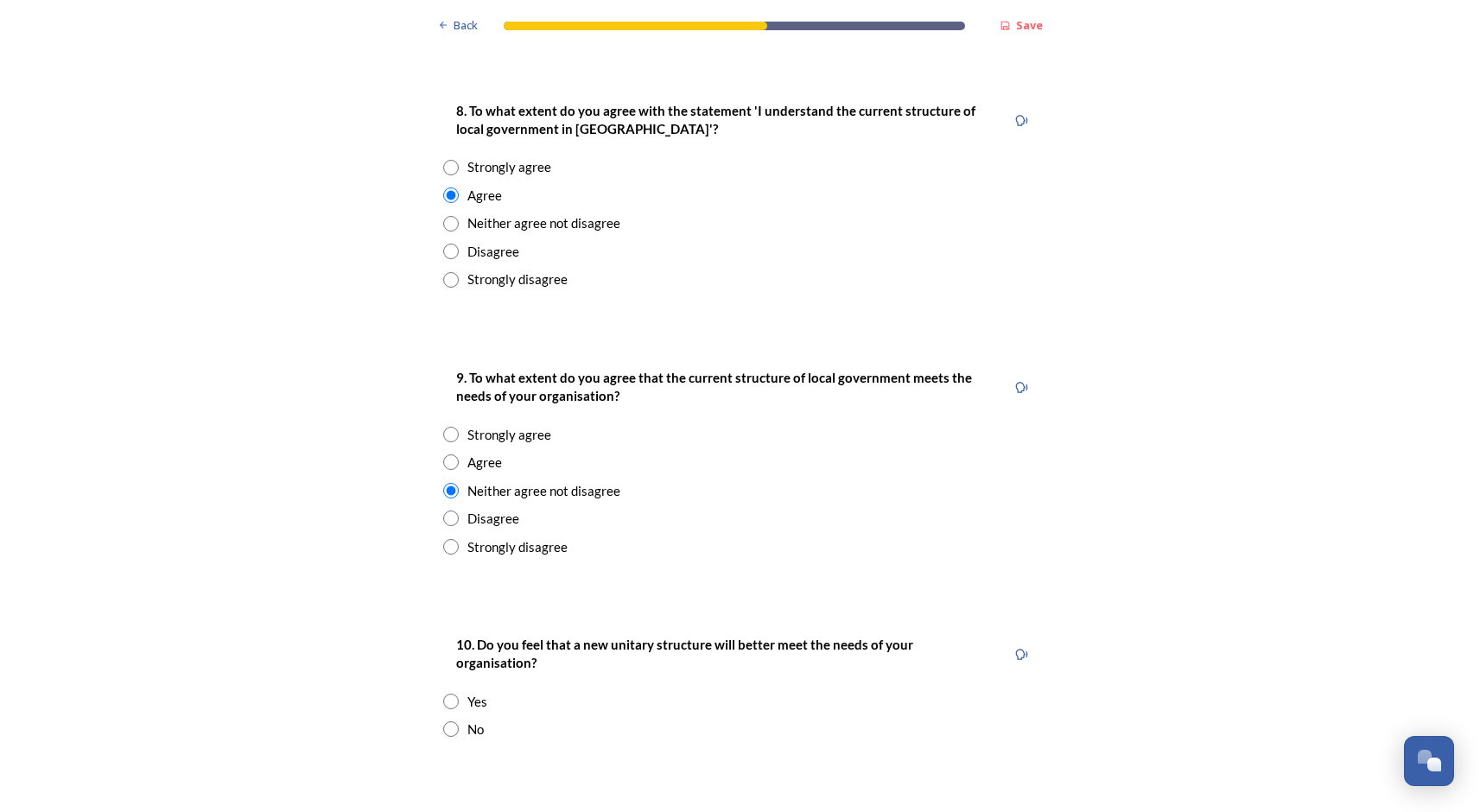
scroll to position [3182, 0]
click at [450, 693] on input "radio" at bounding box center [451, 700] width 16 height 16
radio input "true"
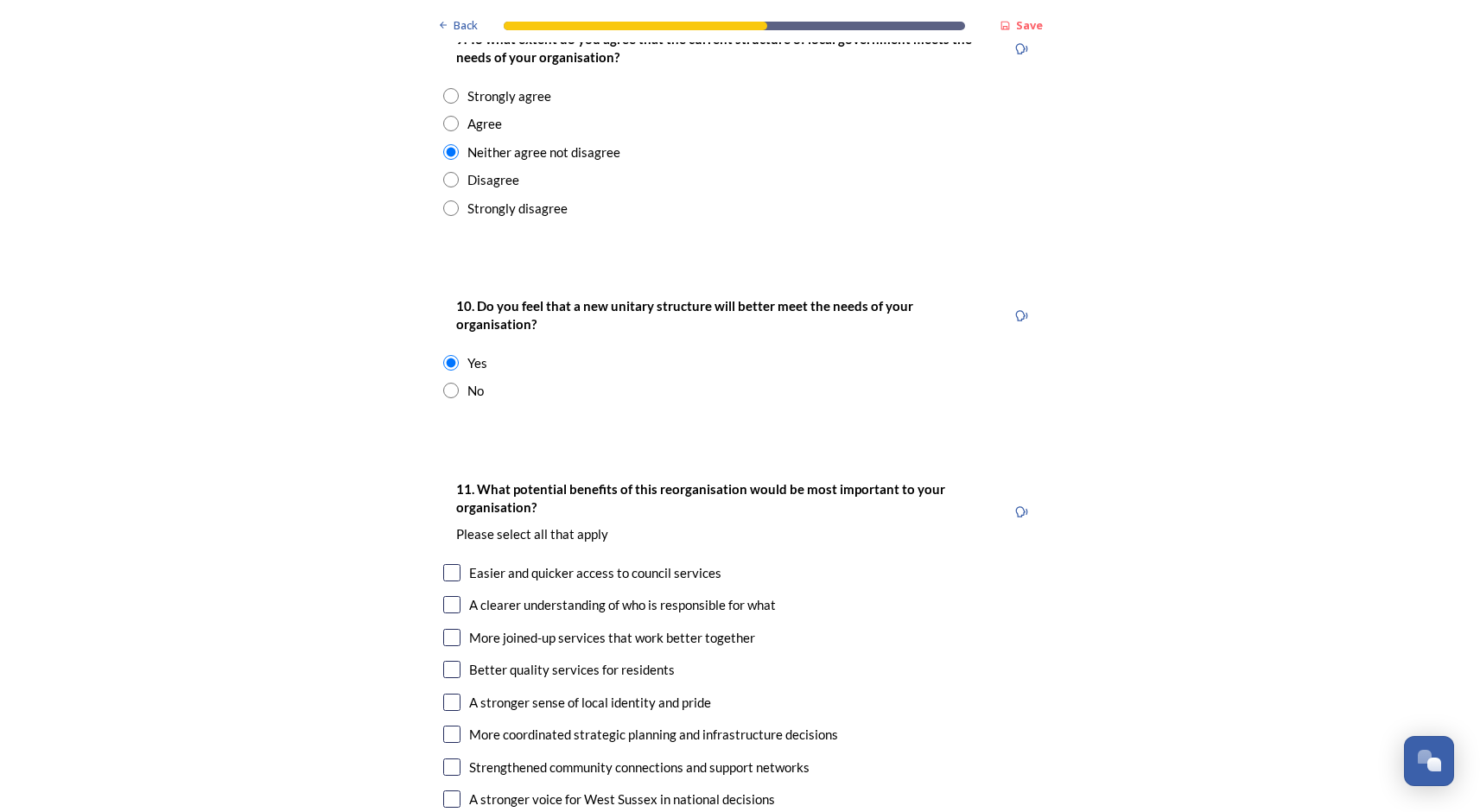
scroll to position [3524, 0]
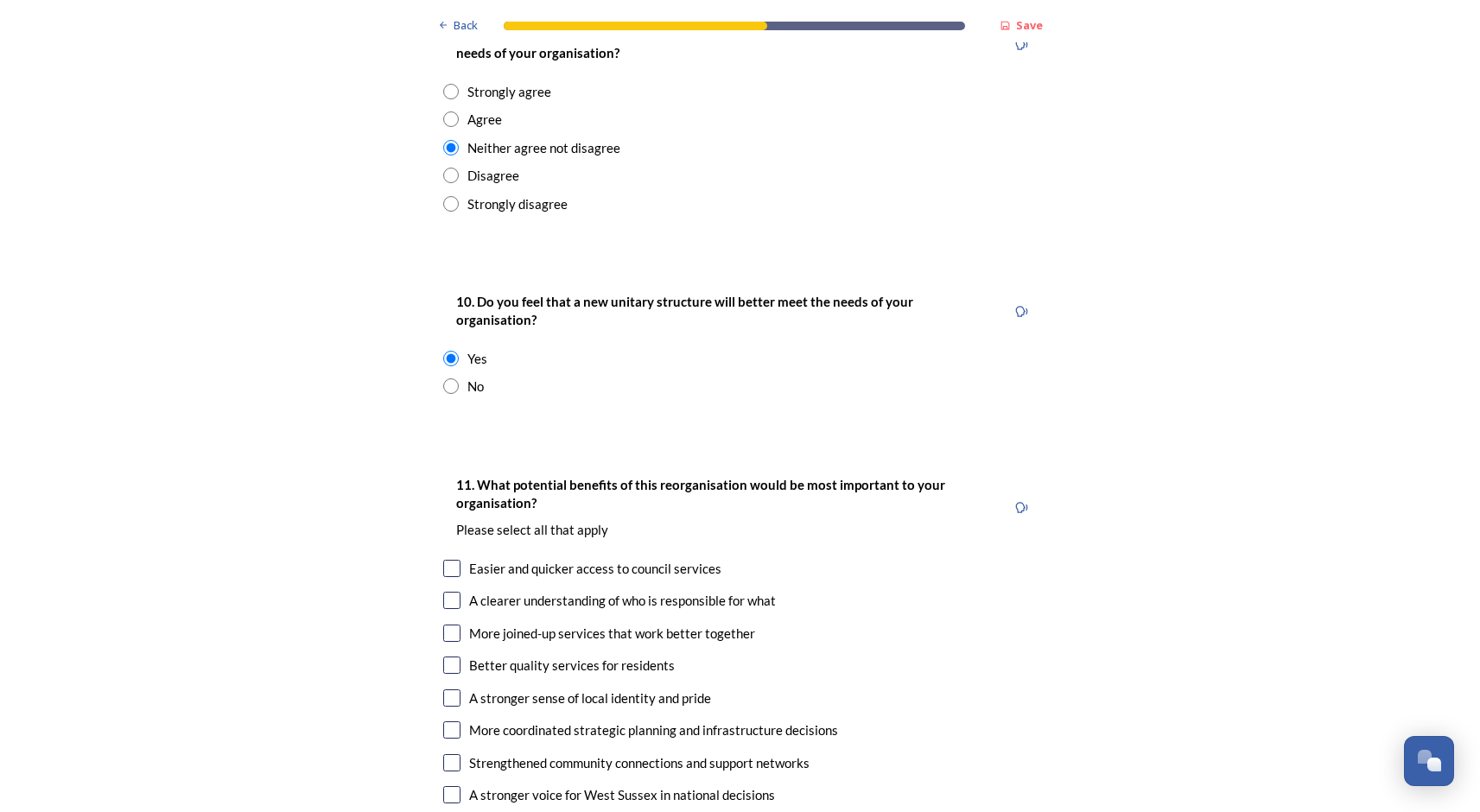
click at [452, 625] on input "checkbox" at bounding box center [452, 633] width 17 height 17
checkbox input "true"
click at [446, 689] on input "checkbox" at bounding box center [452, 697] width 17 height 17
checkbox input "true"
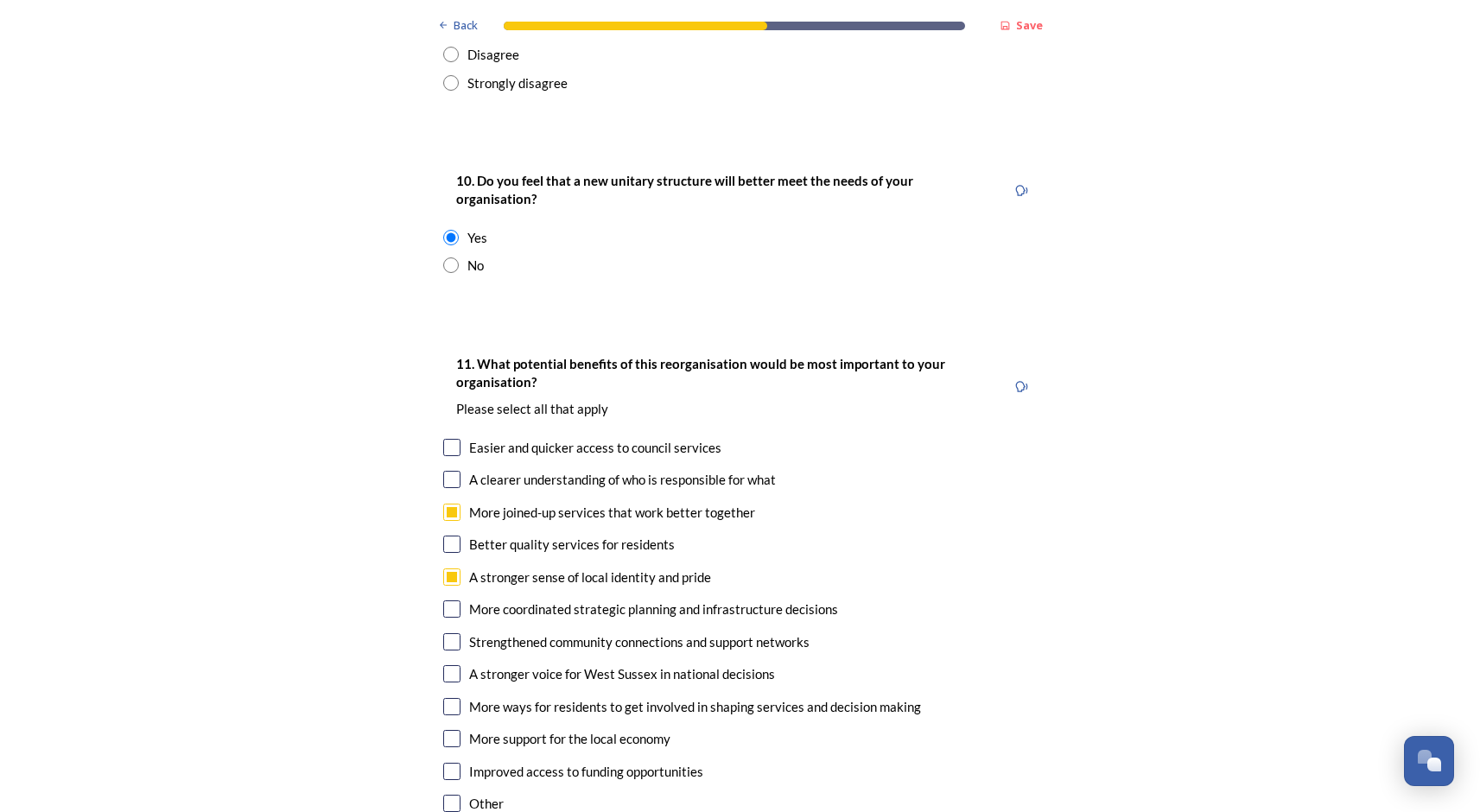
scroll to position [3654, 0]
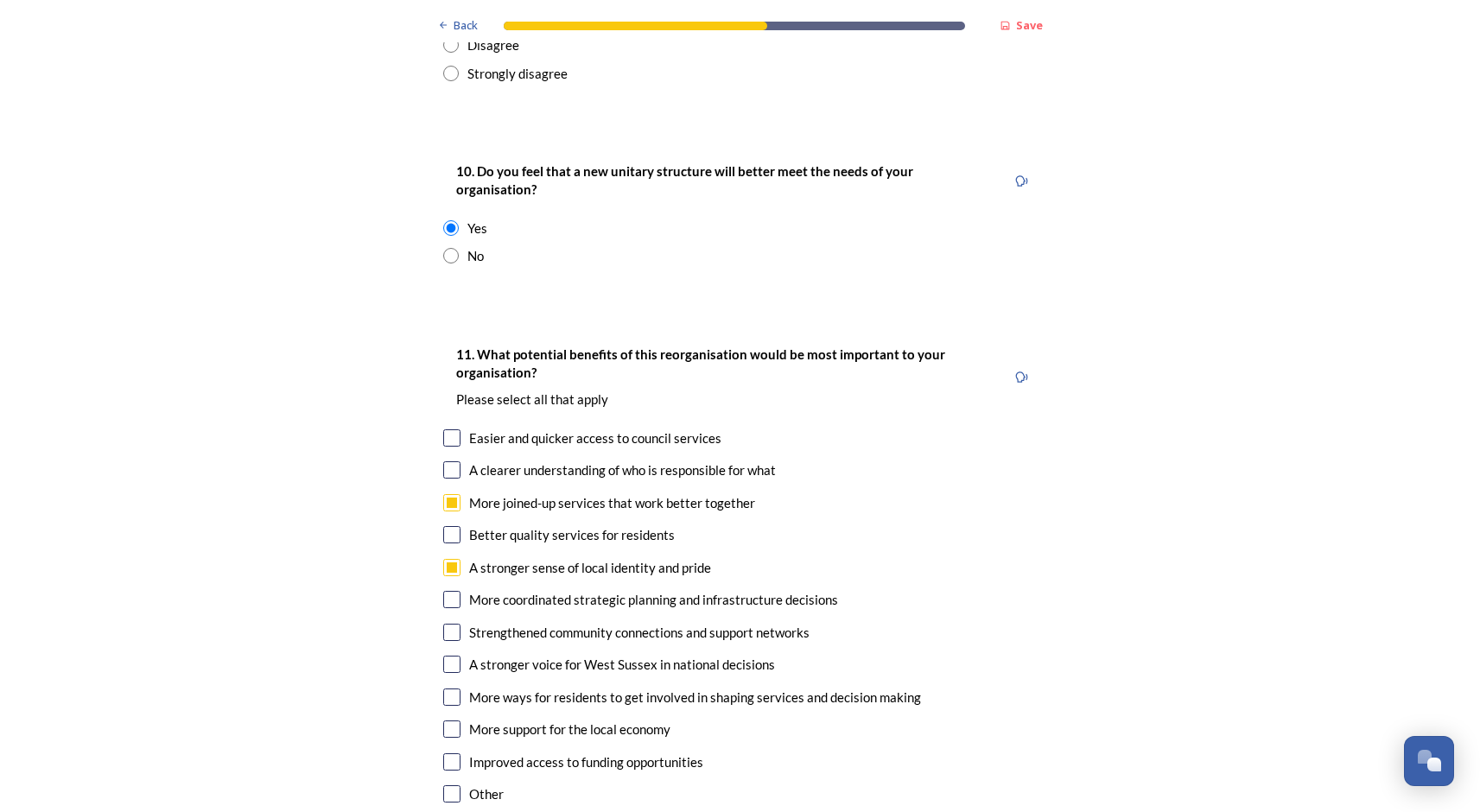
click at [454, 591] on input "checkbox" at bounding box center [452, 599] width 17 height 17
checkbox input "true"
click at [455, 624] on input "checkbox" at bounding box center [452, 632] width 17 height 17
checkbox input "true"
click at [451, 656] on input "checkbox" at bounding box center [452, 664] width 17 height 17
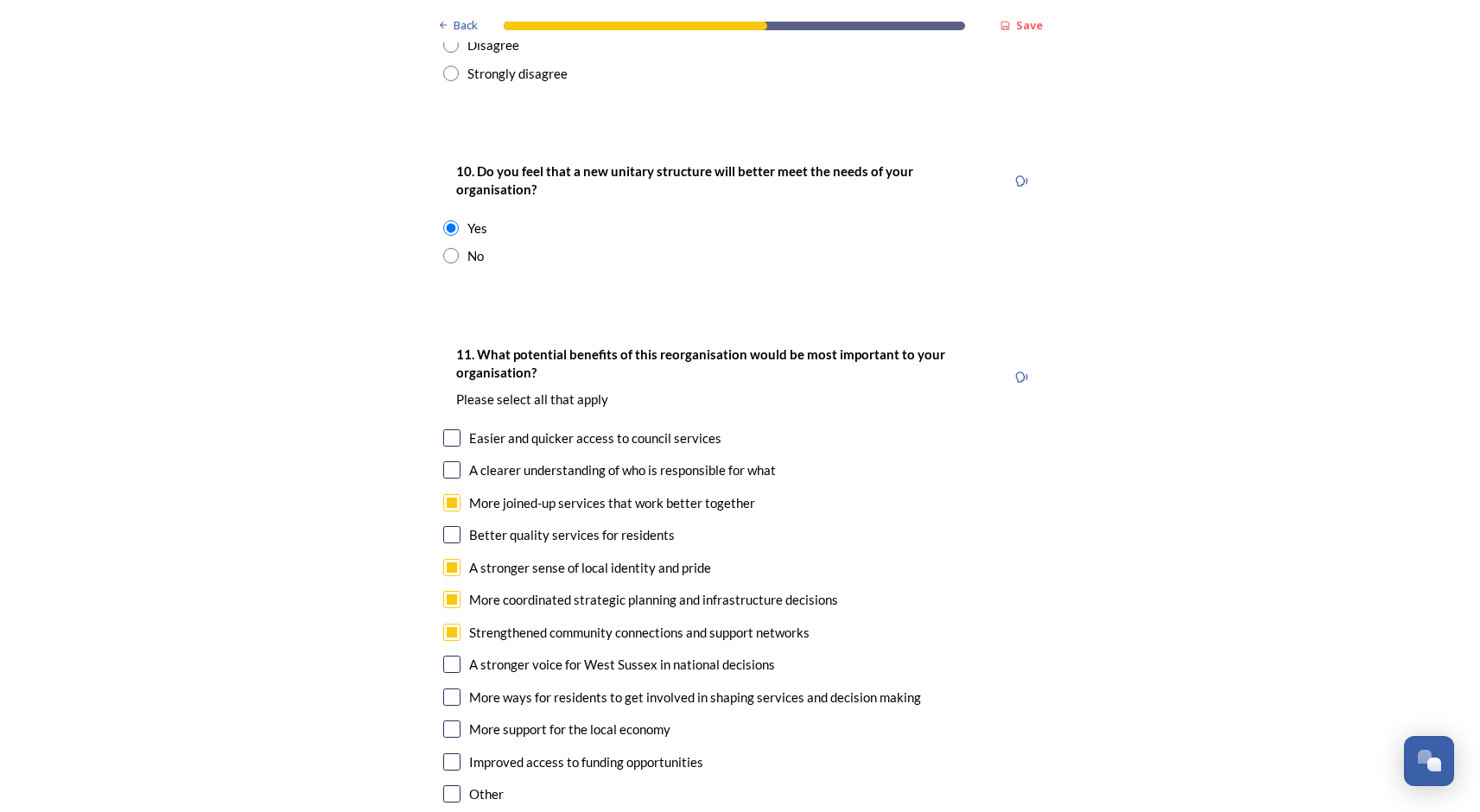
checkbox input "true"
click at [453, 688] on input "checkbox" at bounding box center [452, 696] width 17 height 17
checkbox input "true"
click at [451, 720] on input "checkbox" at bounding box center [452, 728] width 17 height 17
checkbox input "true"
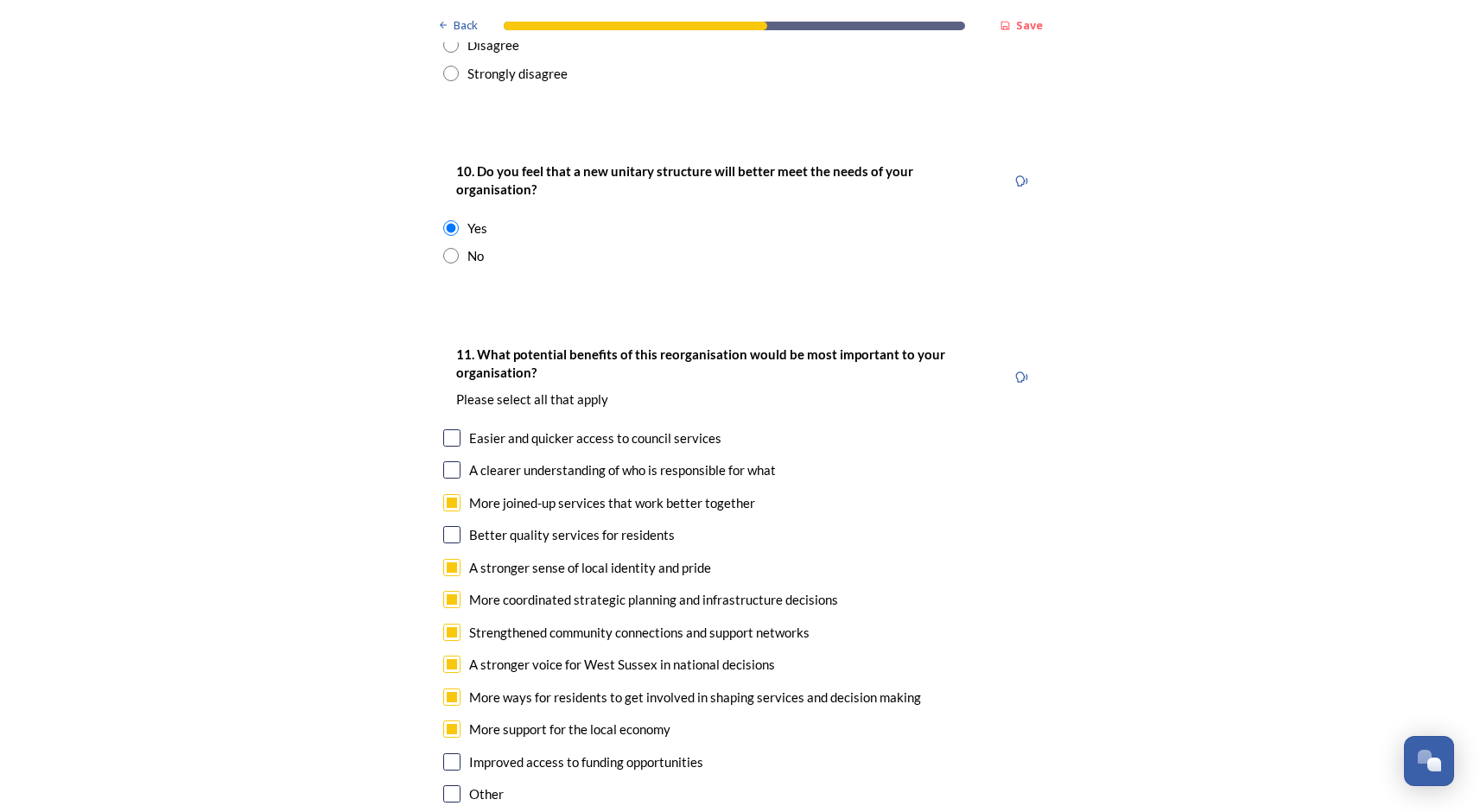
click at [452, 753] on input "checkbox" at bounding box center [452, 761] width 17 height 17
checkbox input "true"
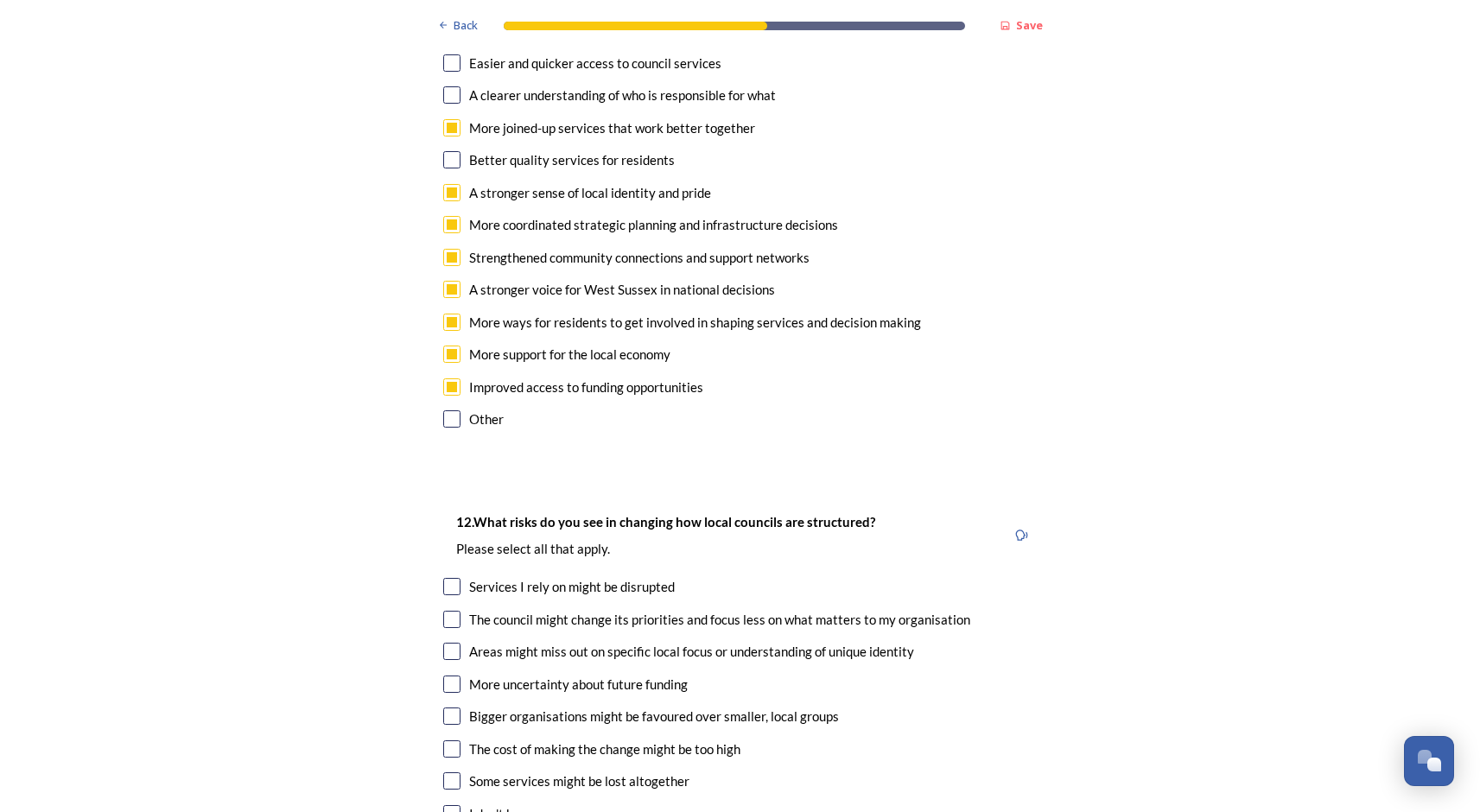
scroll to position [4049, 0]
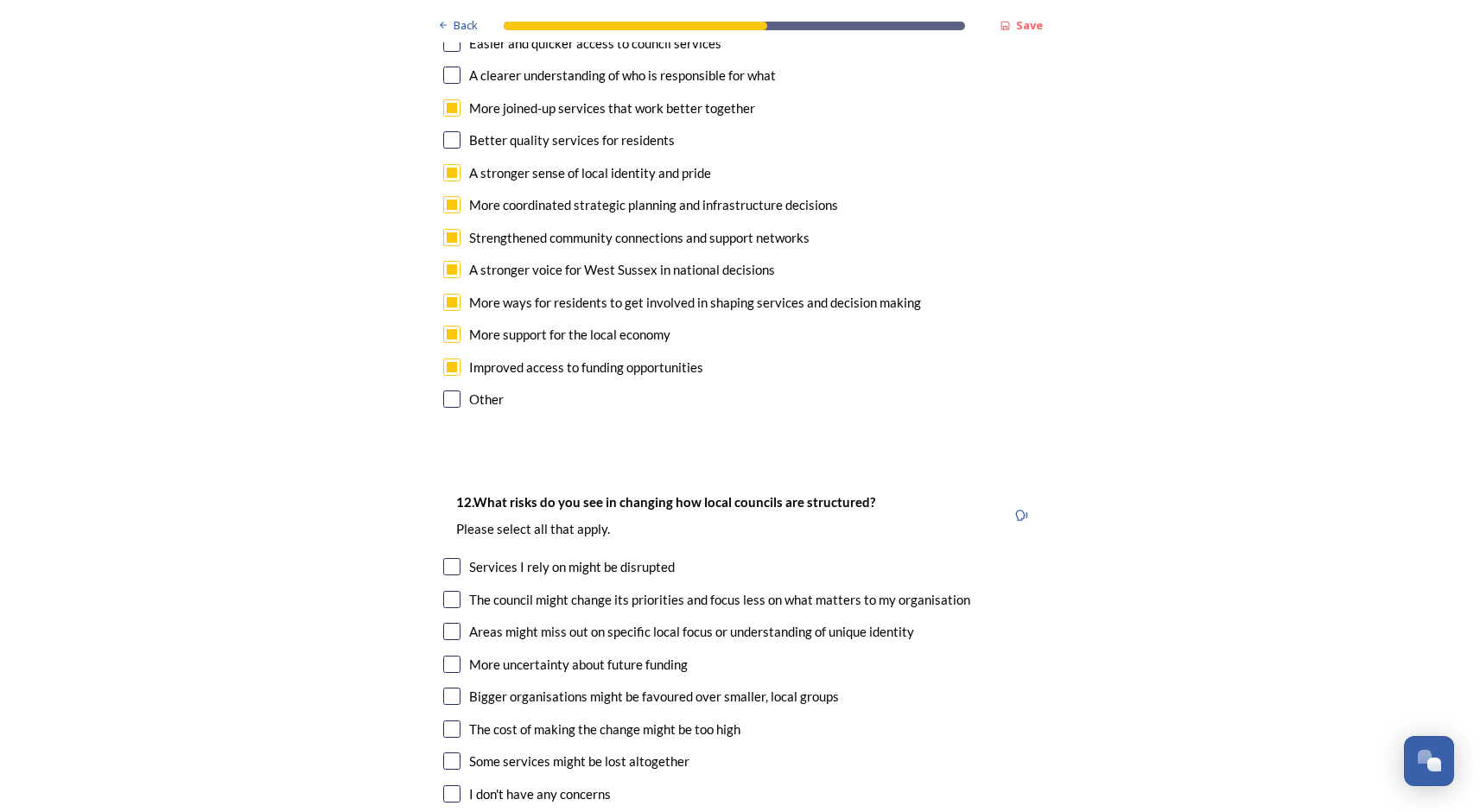
click at [453, 623] on input "checkbox" at bounding box center [452, 631] width 17 height 17
checkbox input "true"
click at [453, 656] on input "checkbox" at bounding box center [452, 664] width 17 height 17
checkbox input "true"
click at [453, 688] on input "checkbox" at bounding box center [452, 696] width 17 height 17
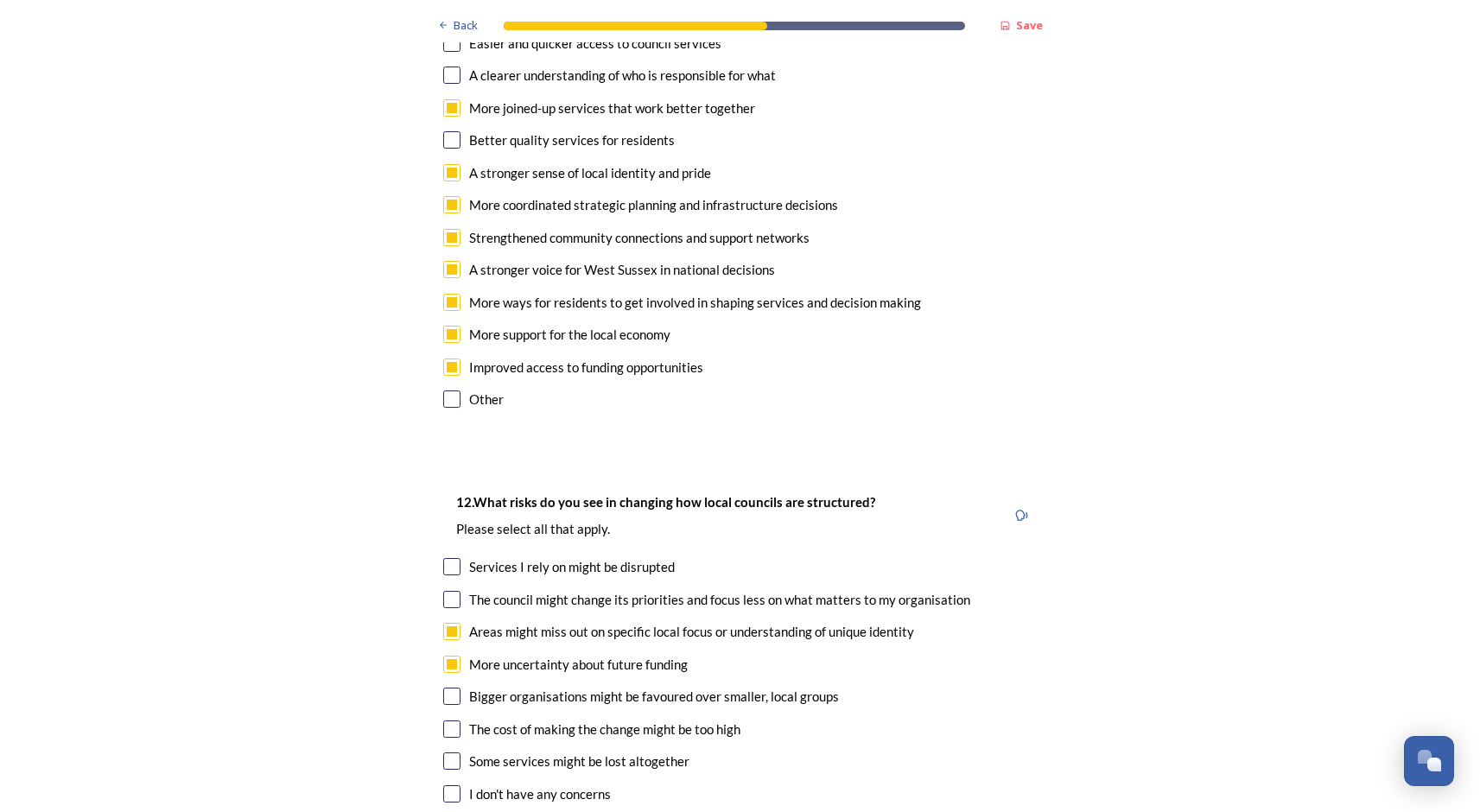
checkbox input "true"
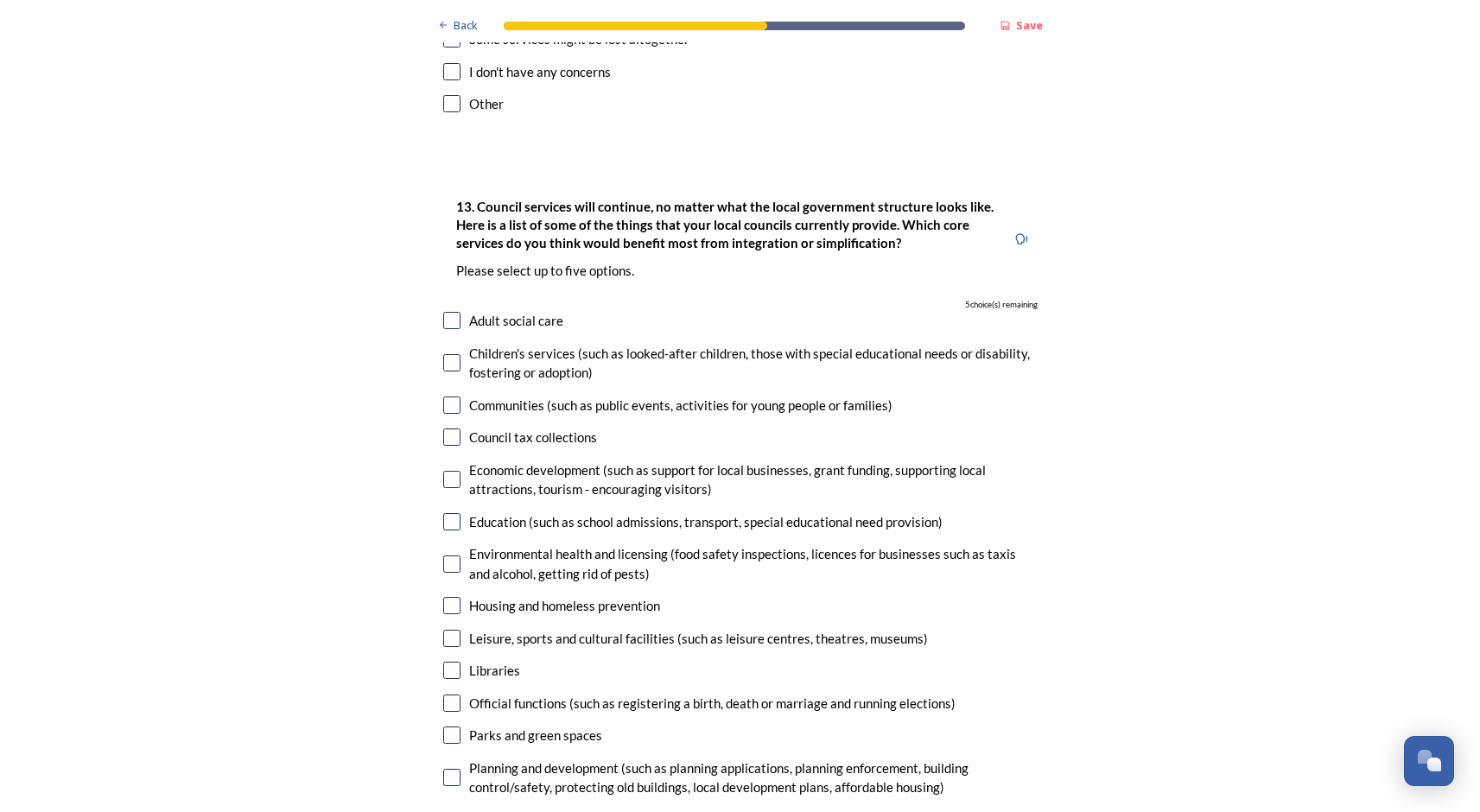
scroll to position [4780, 0]
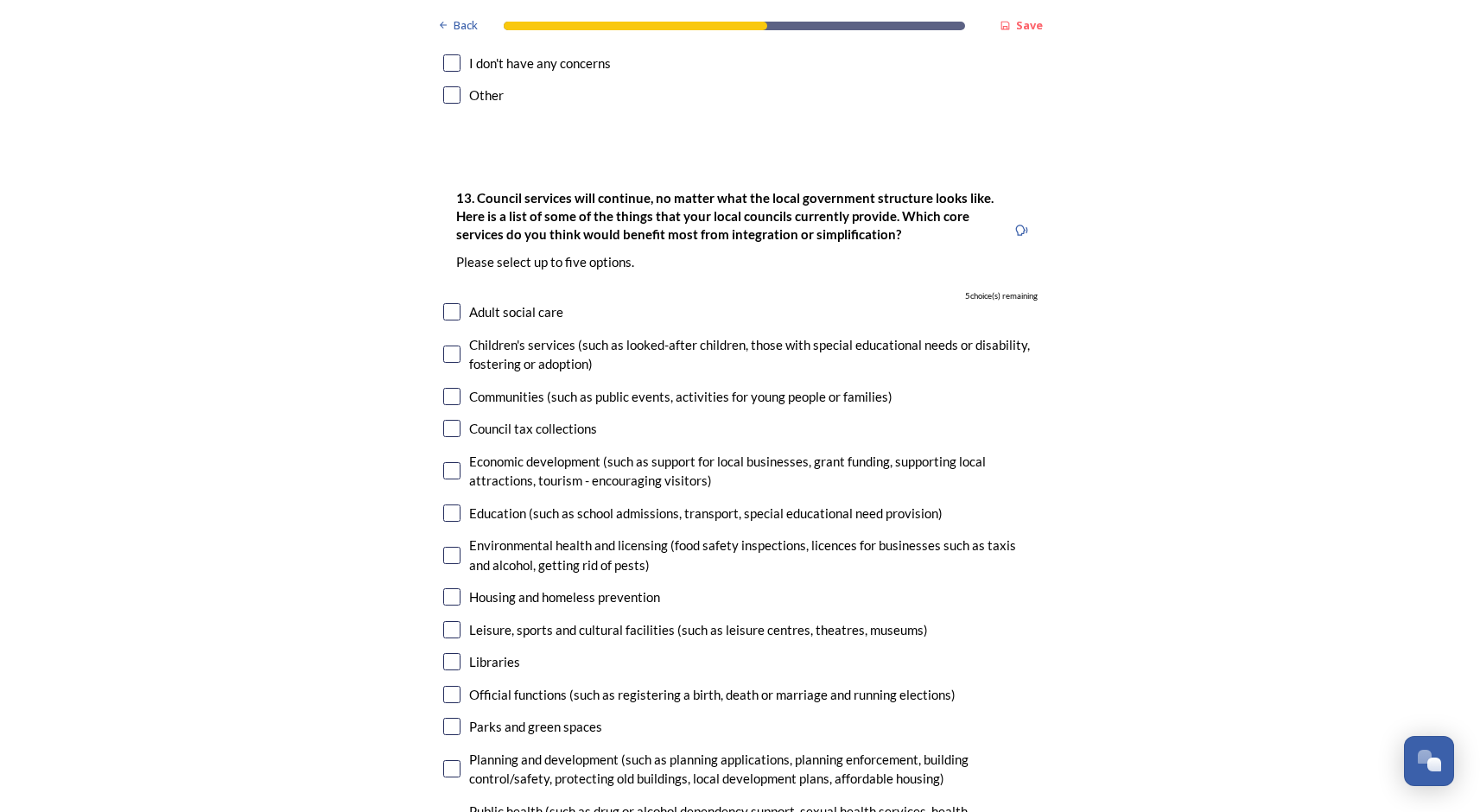
click at [454, 303] on input "checkbox" at bounding box center [452, 311] width 17 height 17
checkbox input "true"
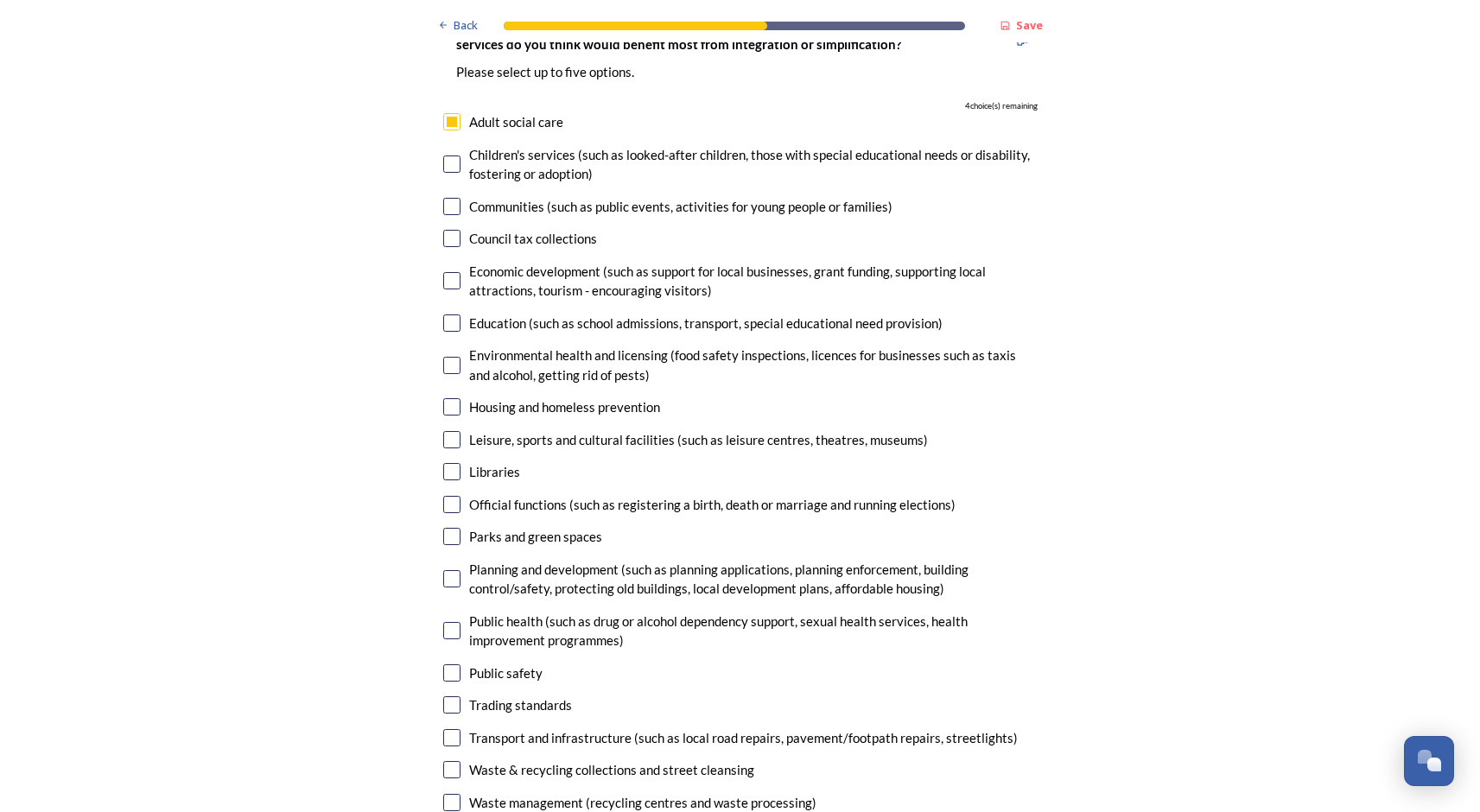
scroll to position [5065, 0]
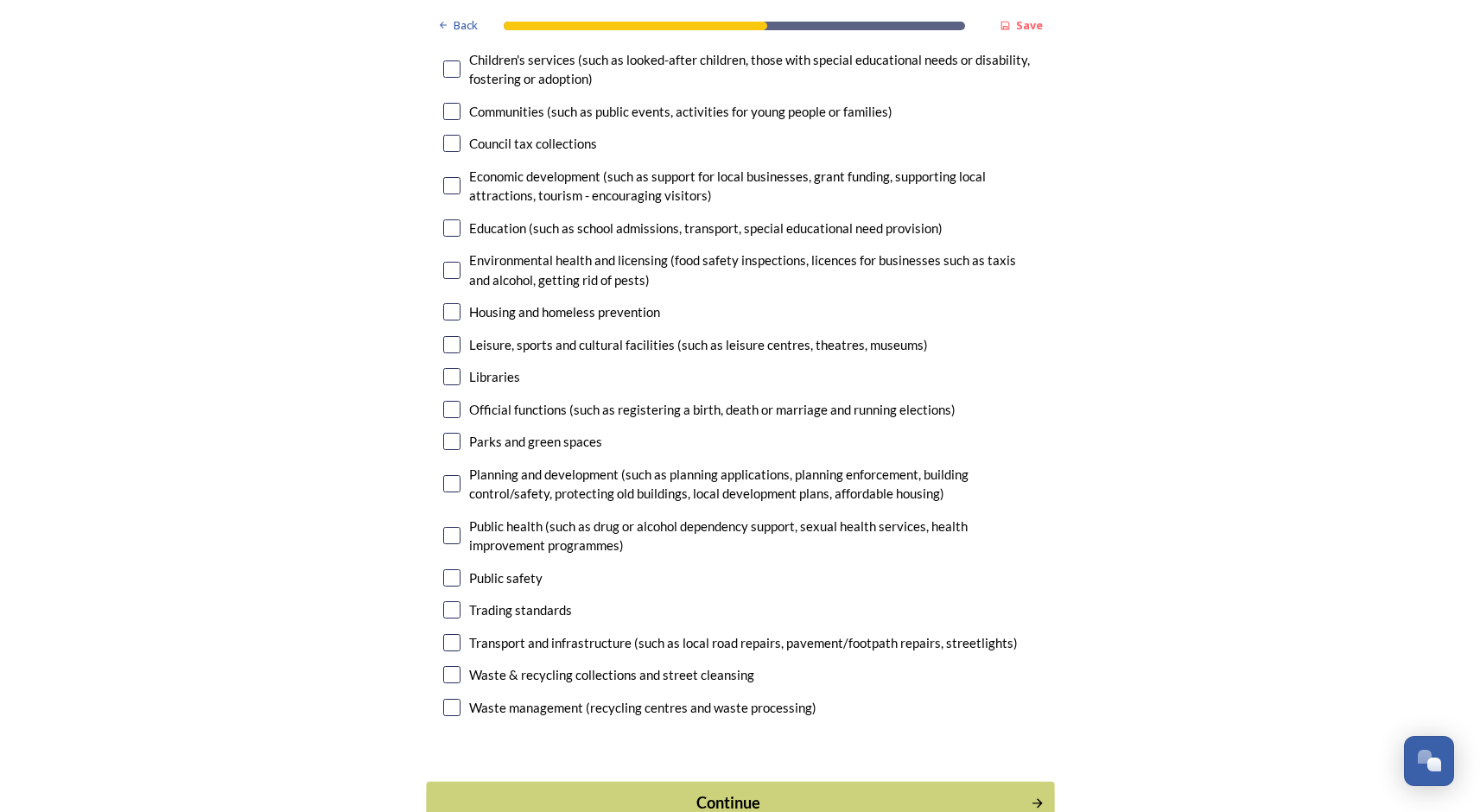
click at [713, 791] on div "Continue" at bounding box center [728, 803] width 585 height 24
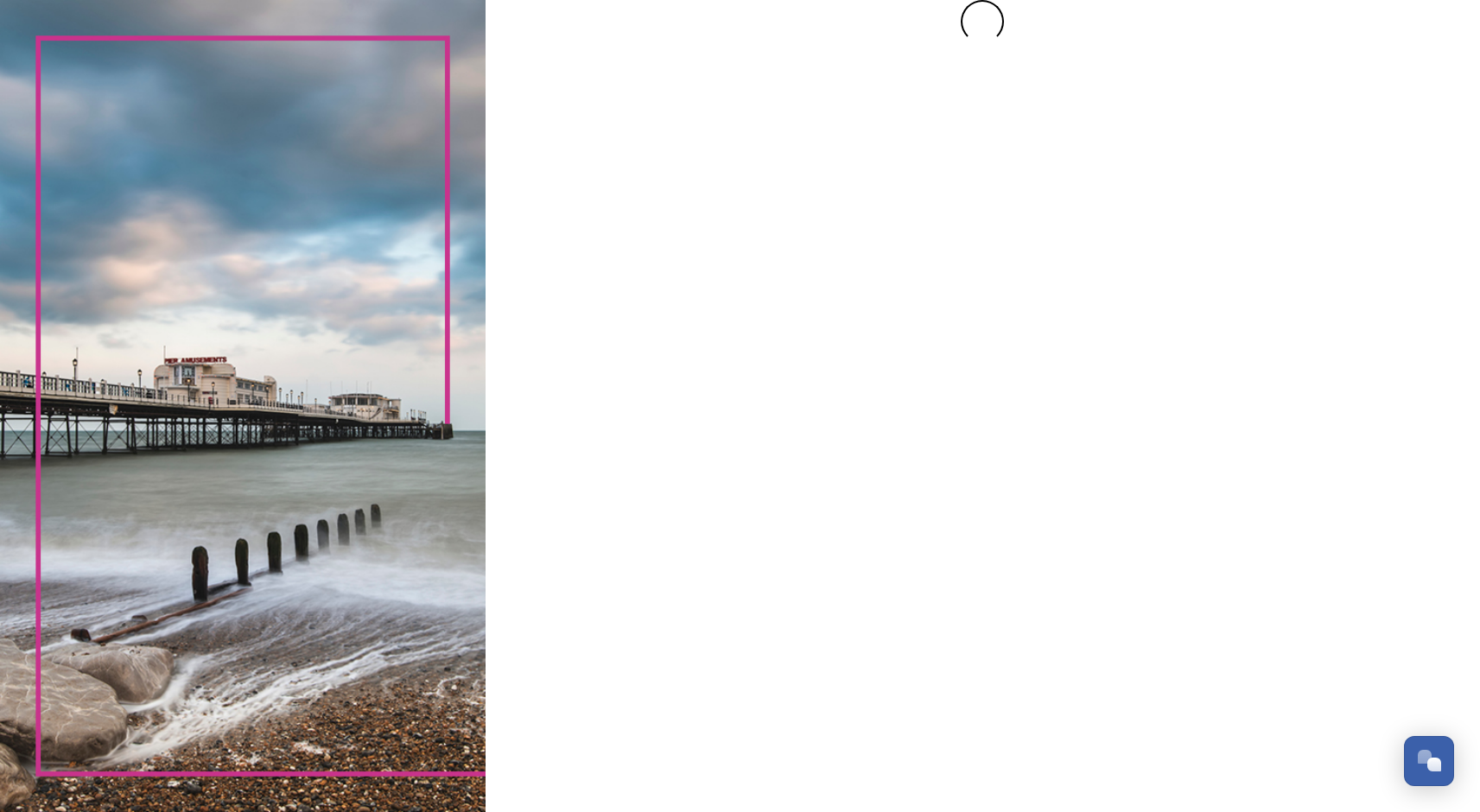
scroll to position [0, 0]
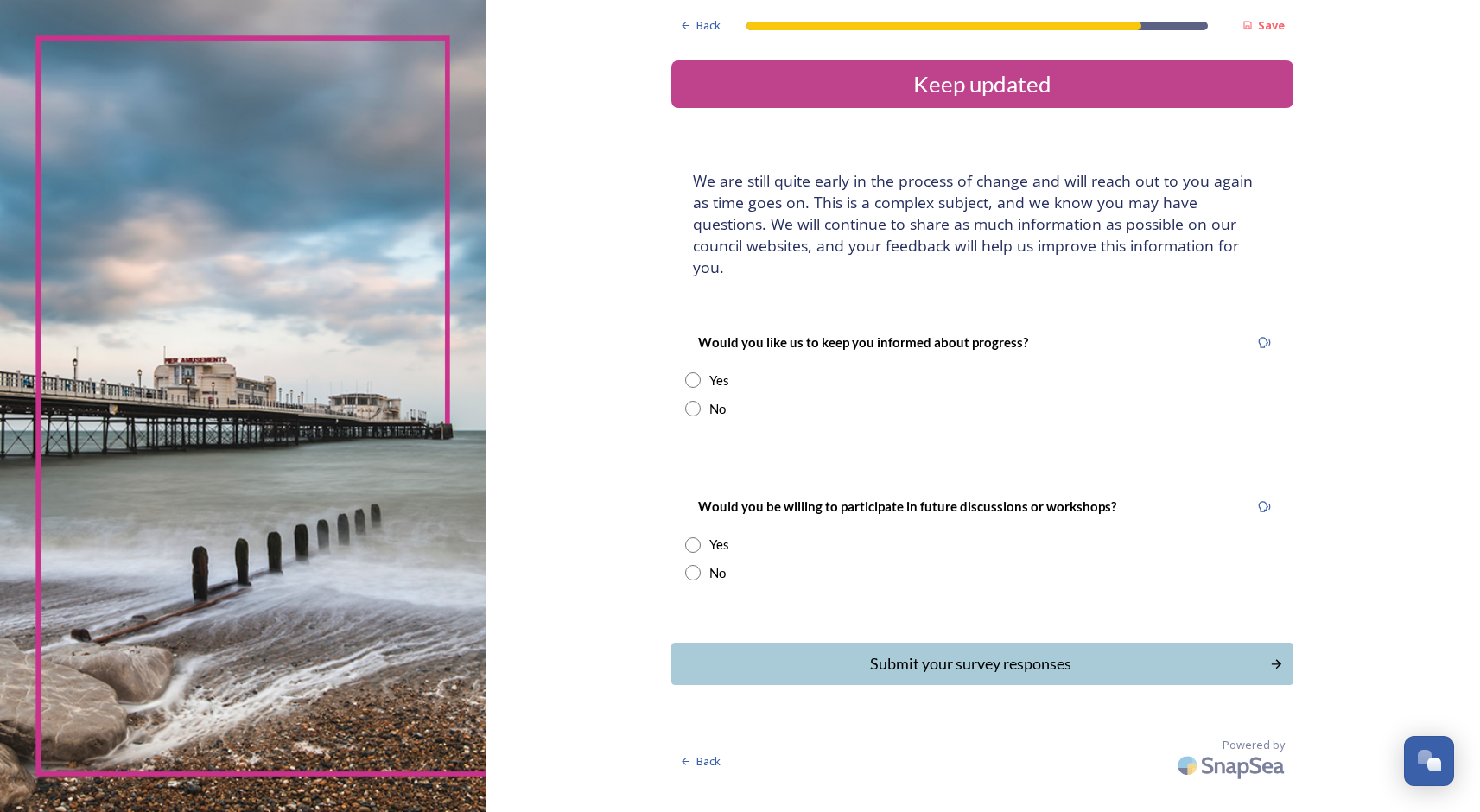
click at [685, 373] on input "radio" at bounding box center [693, 380] width 16 height 16
radio input "true"
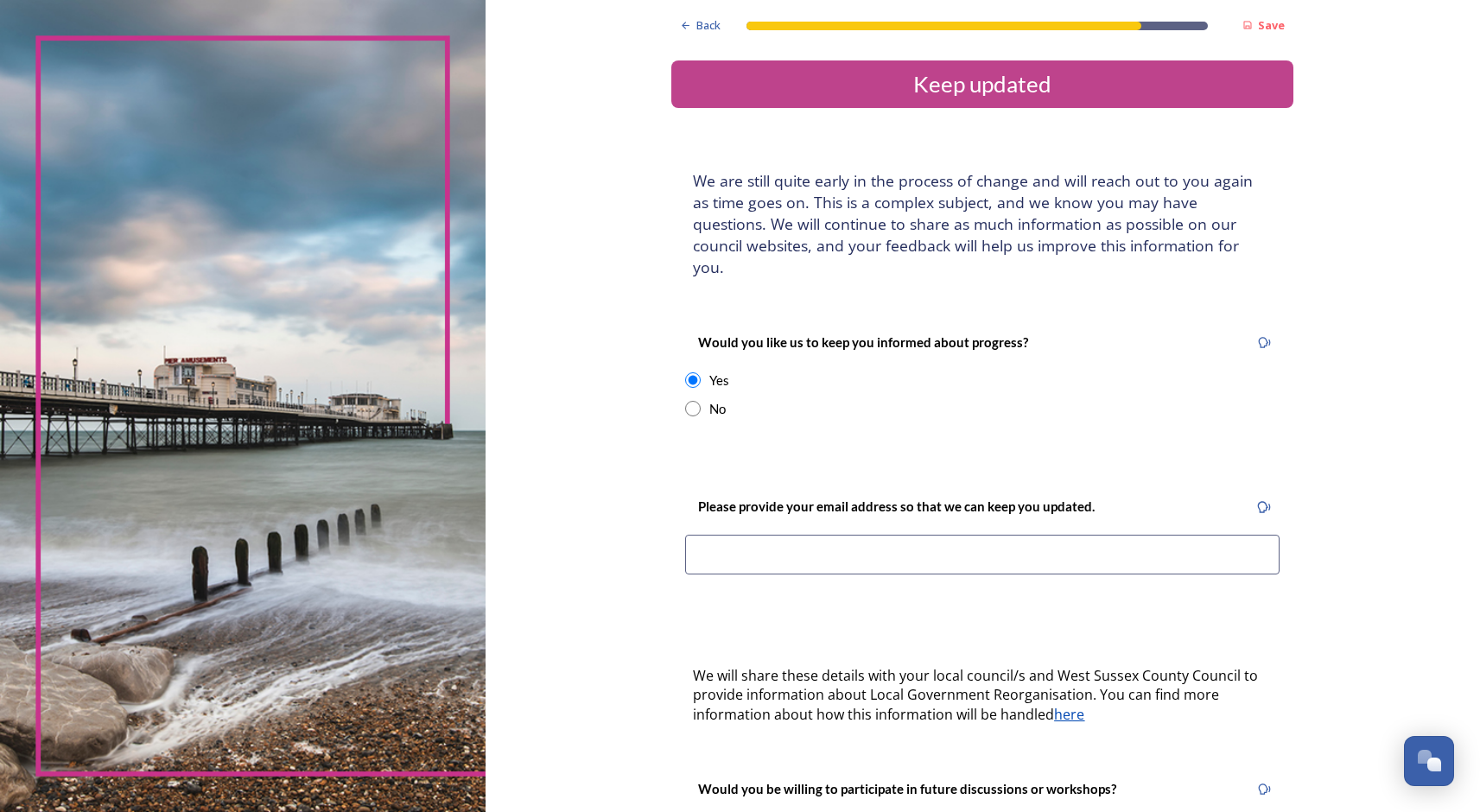
click at [700, 534] on input at bounding box center [982, 554] width 594 height 40
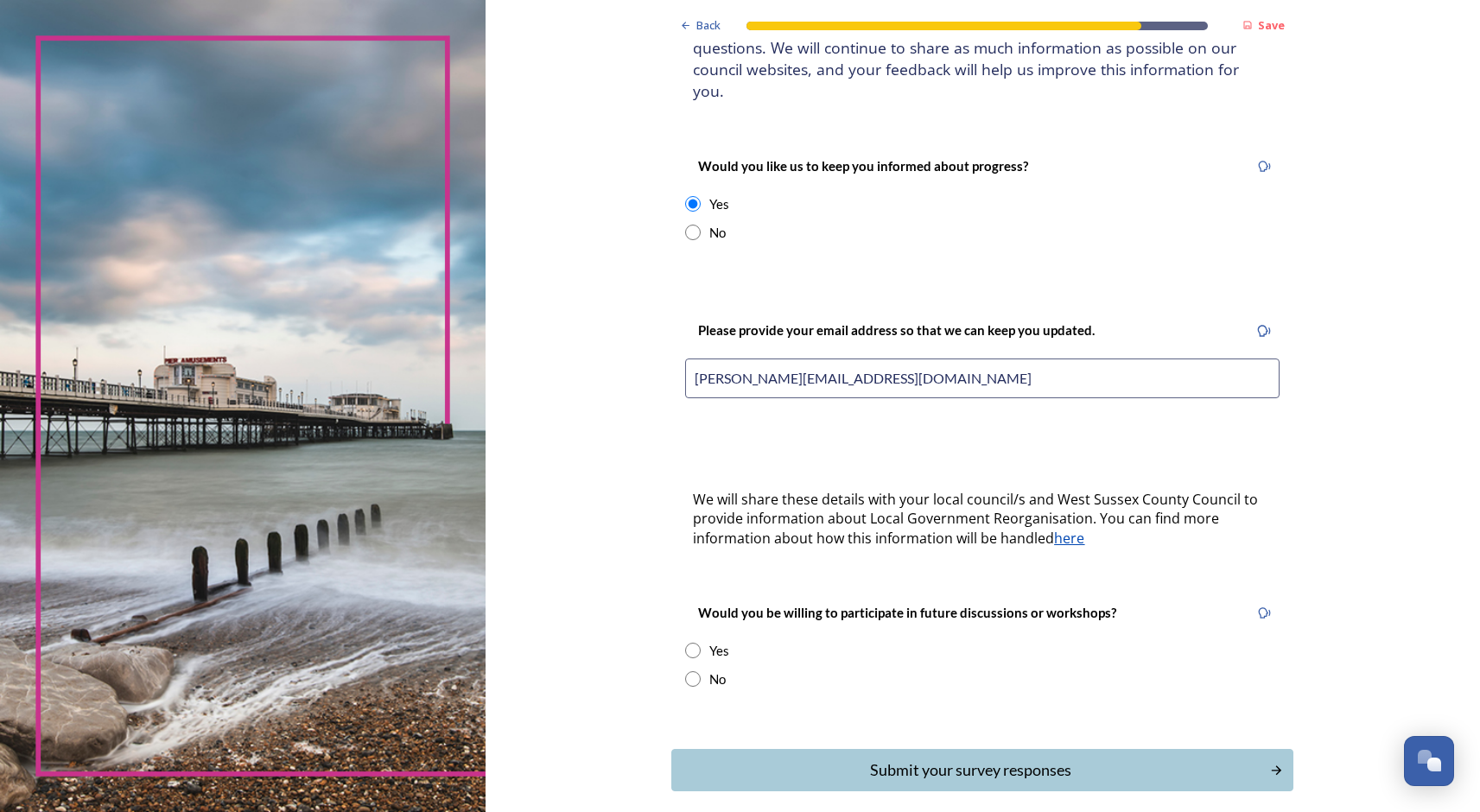
scroll to position [233, 0]
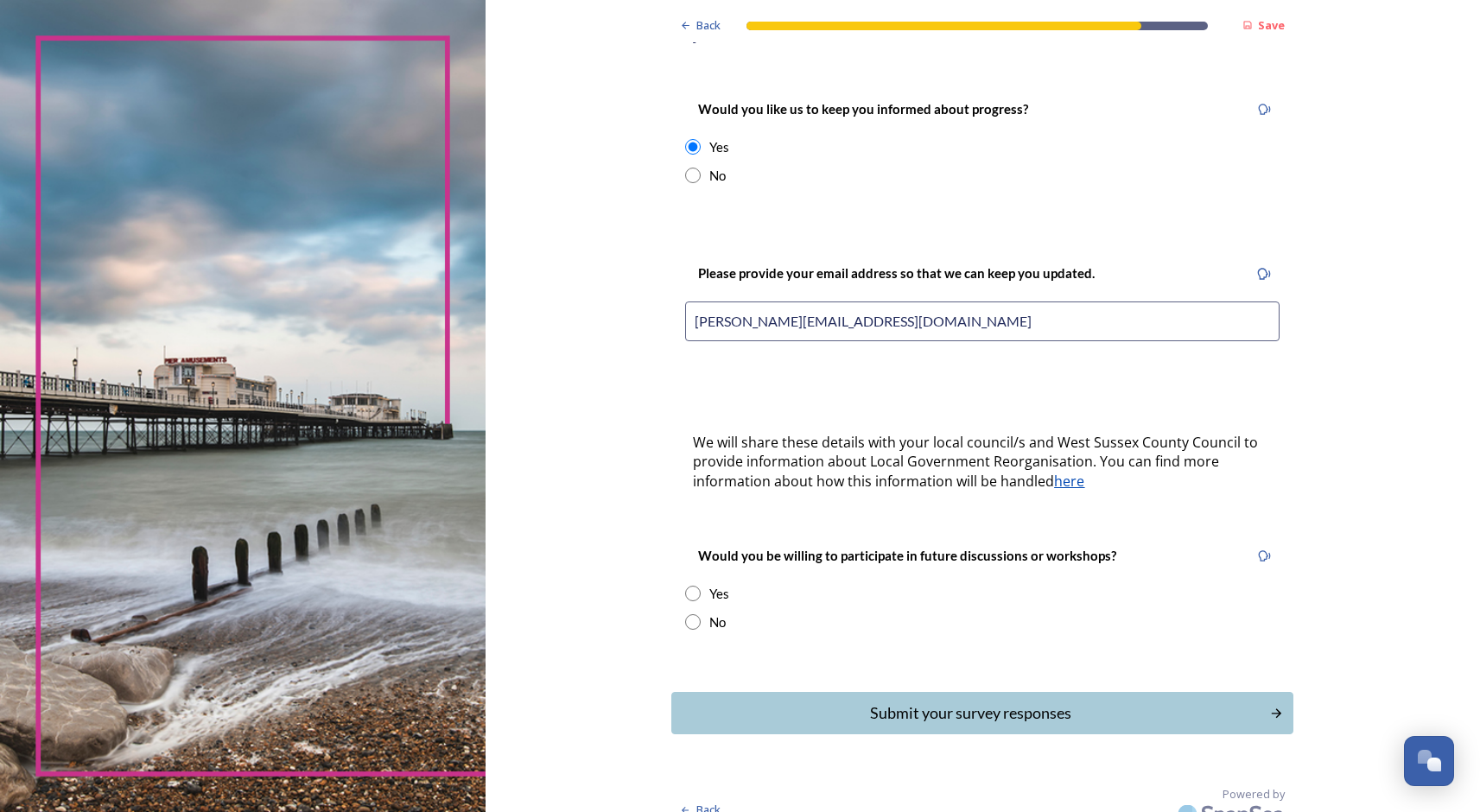
type input "[PERSON_NAME][EMAIL_ADDRESS][DOMAIN_NAME]"
click at [685, 585] on input "radio" at bounding box center [693, 593] width 16 height 16
radio input "true"
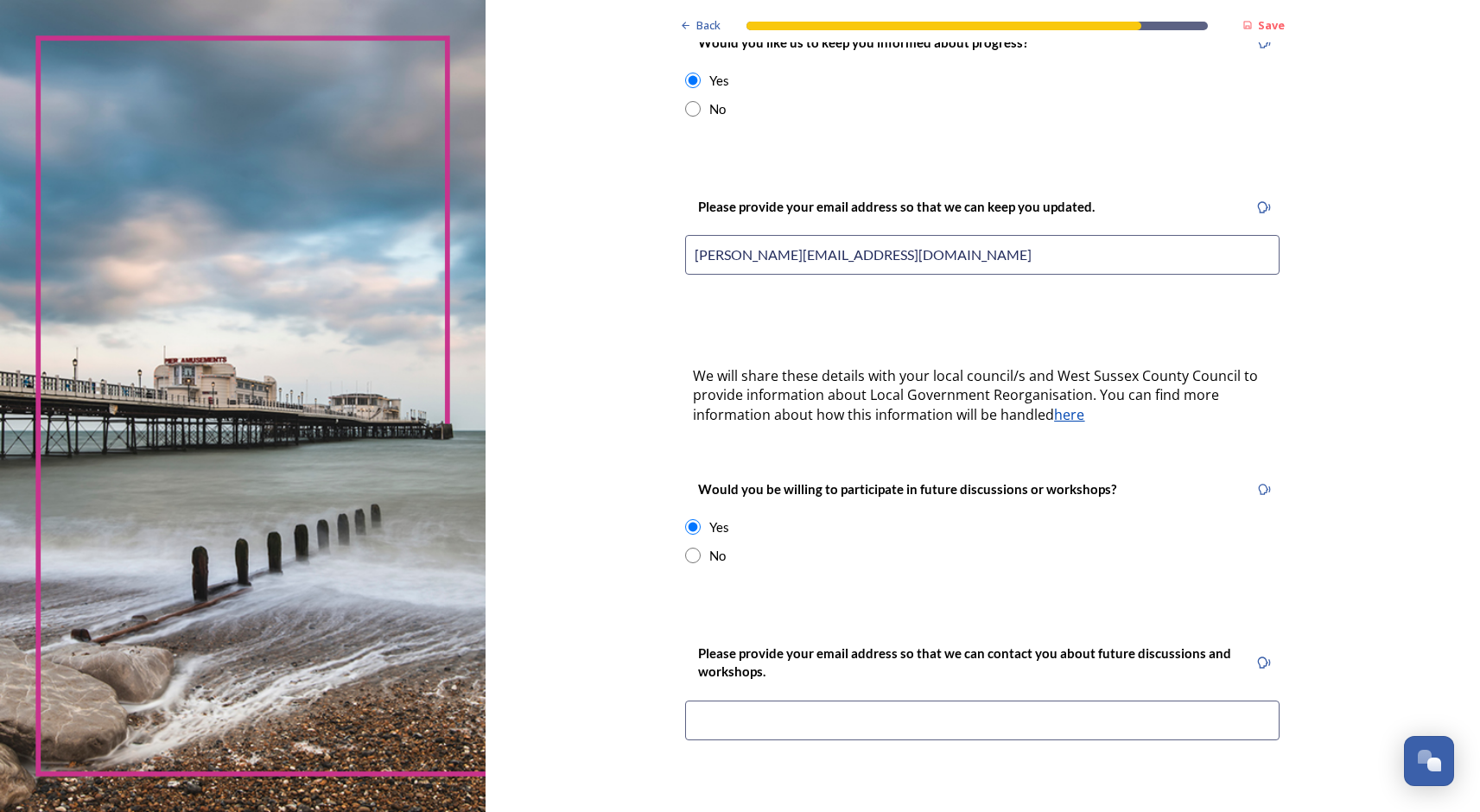
scroll to position [373, 0]
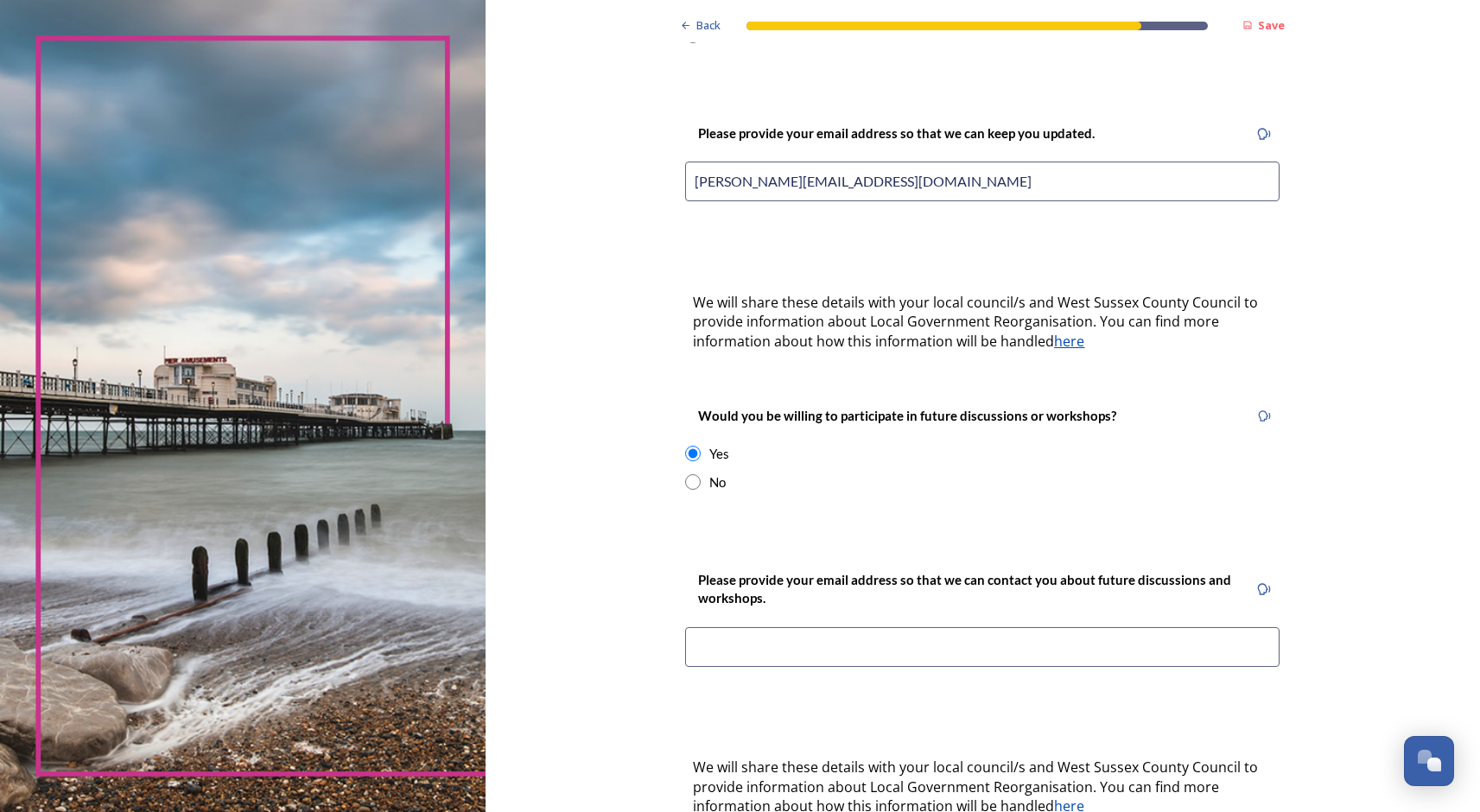
click at [741, 627] on input at bounding box center [982, 646] width 594 height 40
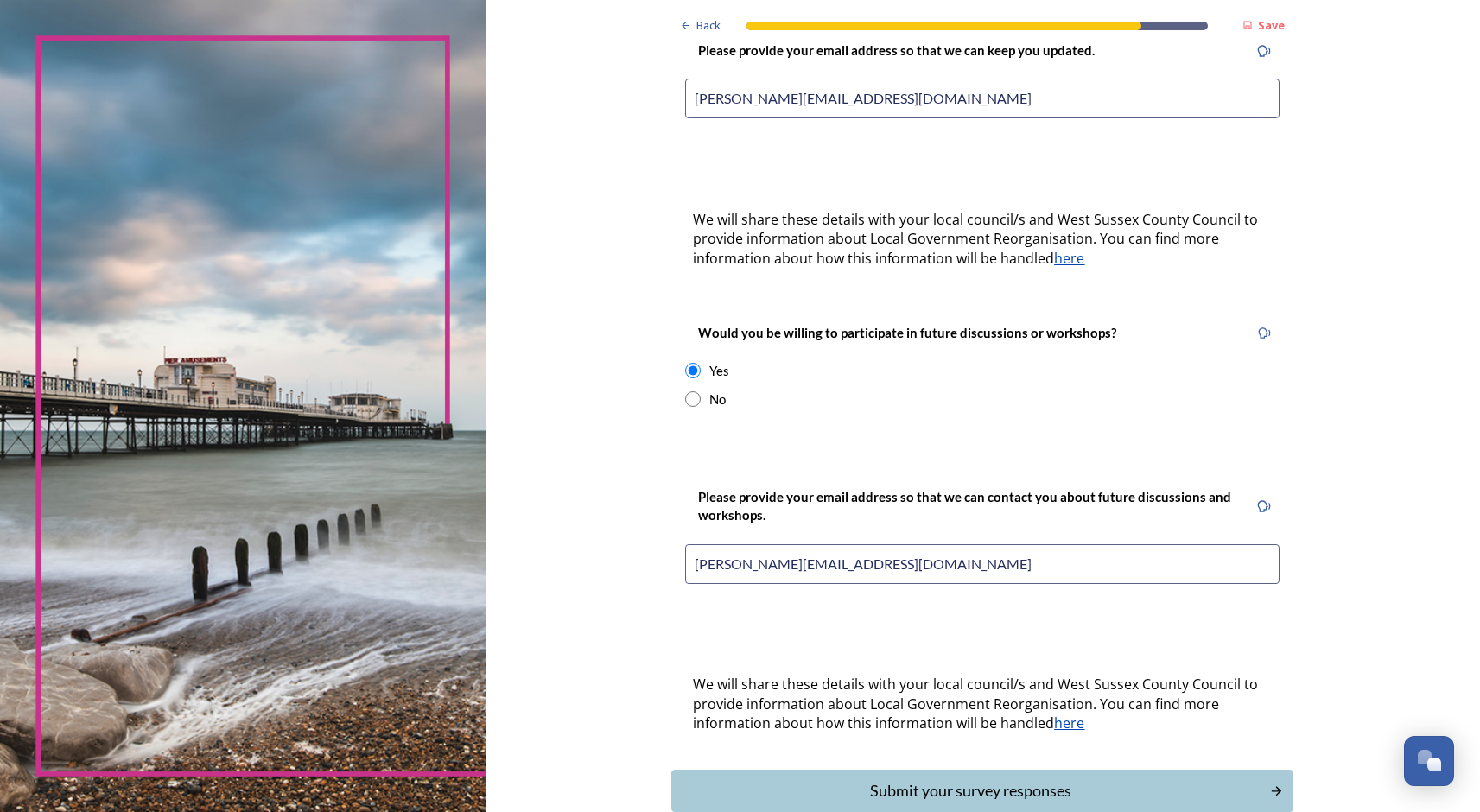
scroll to position [533, 0]
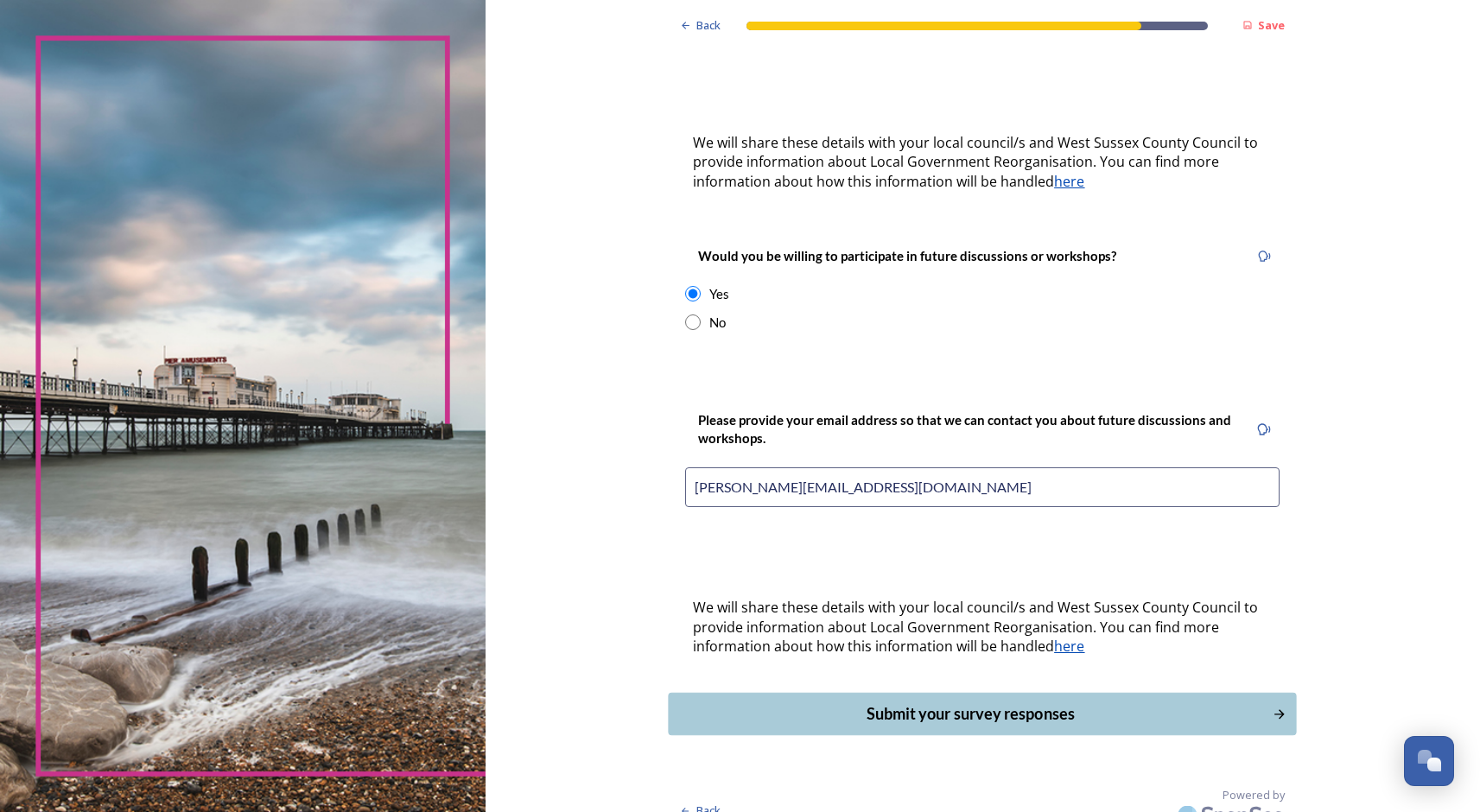
type input "[PERSON_NAME][EMAIL_ADDRESS][DOMAIN_NAME]"
click at [941, 702] on div "Submit your survey responses" at bounding box center [970, 713] width 585 height 24
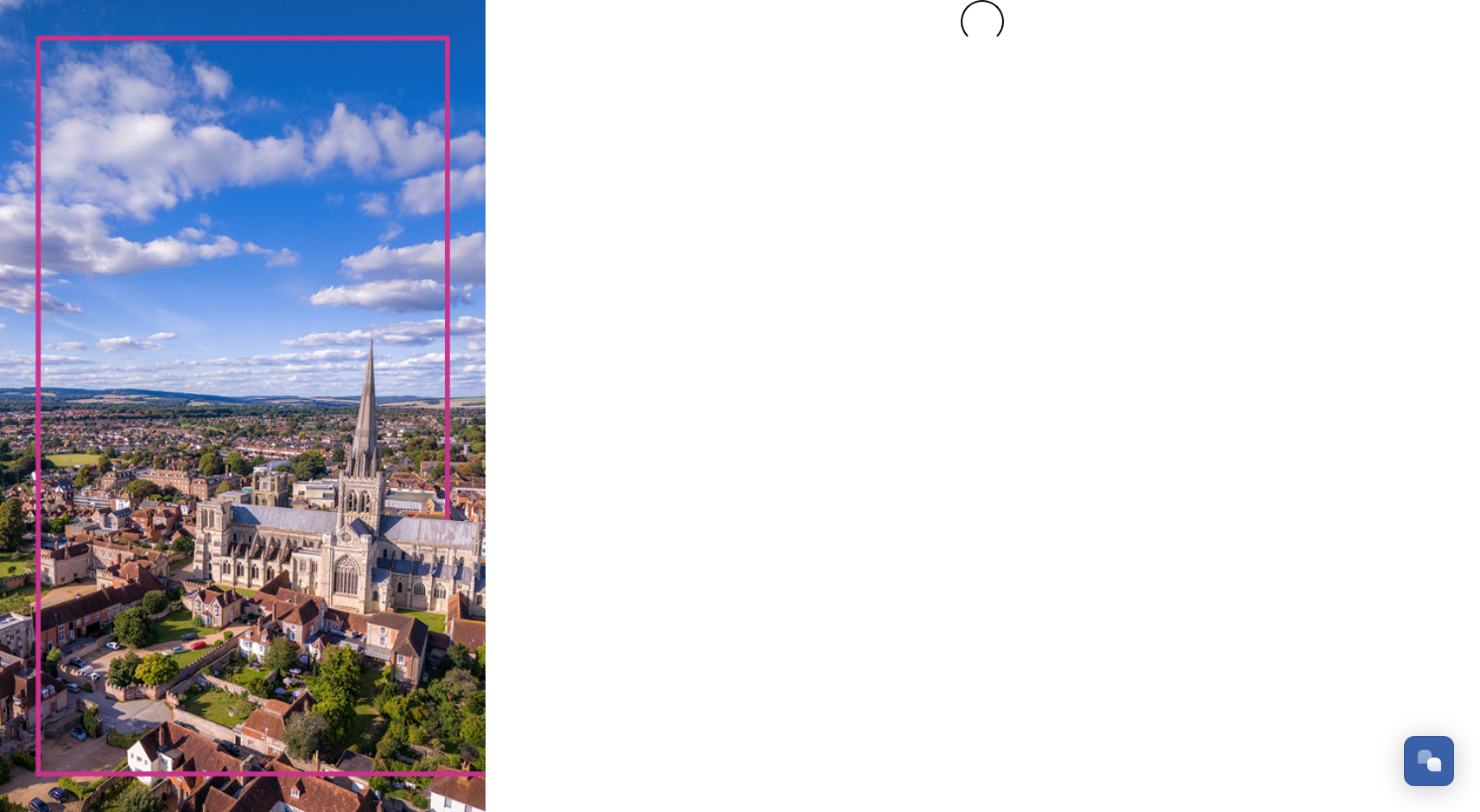
scroll to position [0, 0]
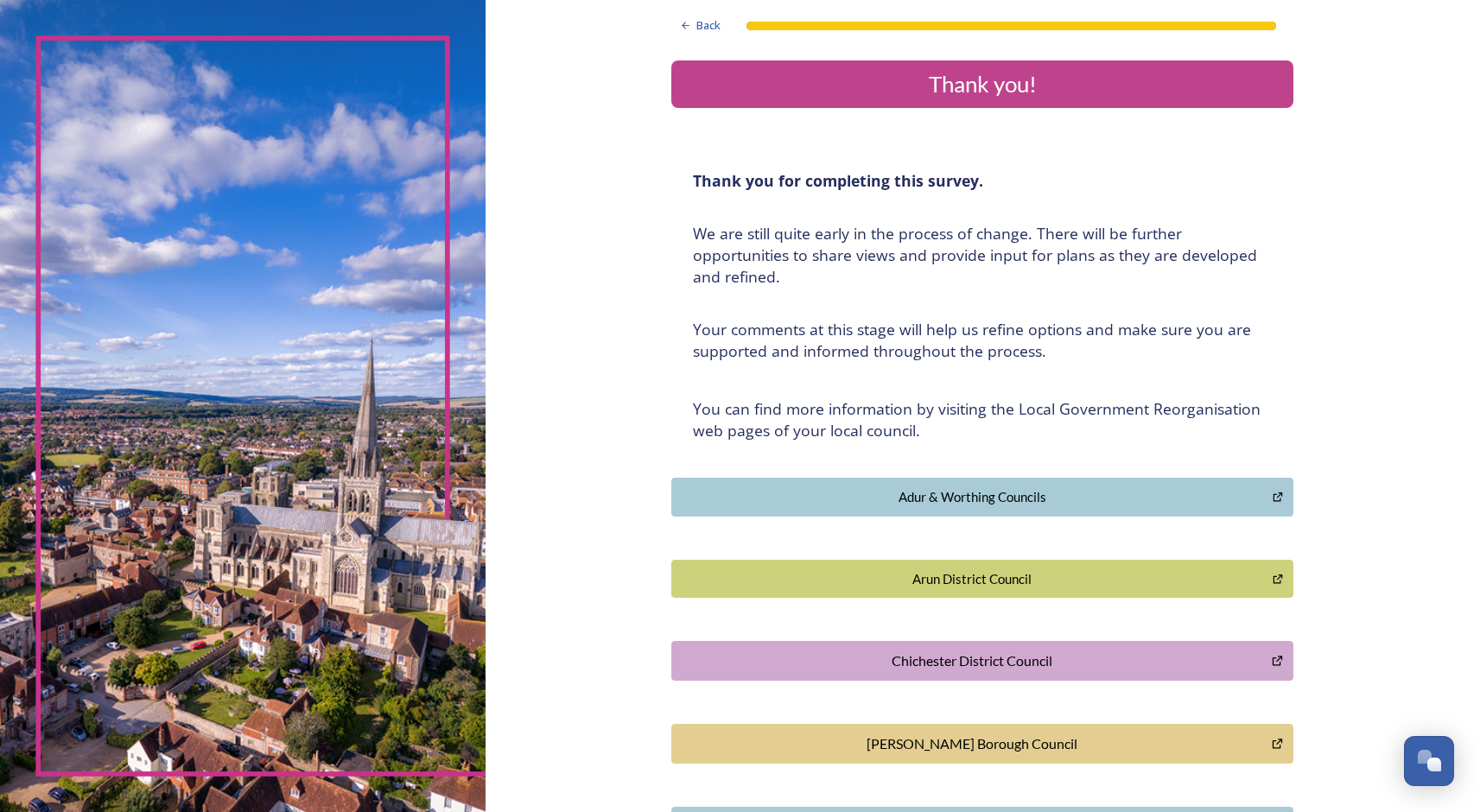
click at [926, 656] on div "Chichester District Council" at bounding box center [972, 661] width 582 height 21
